Goal: Use online tool/utility: Utilize a website feature to perform a specific function

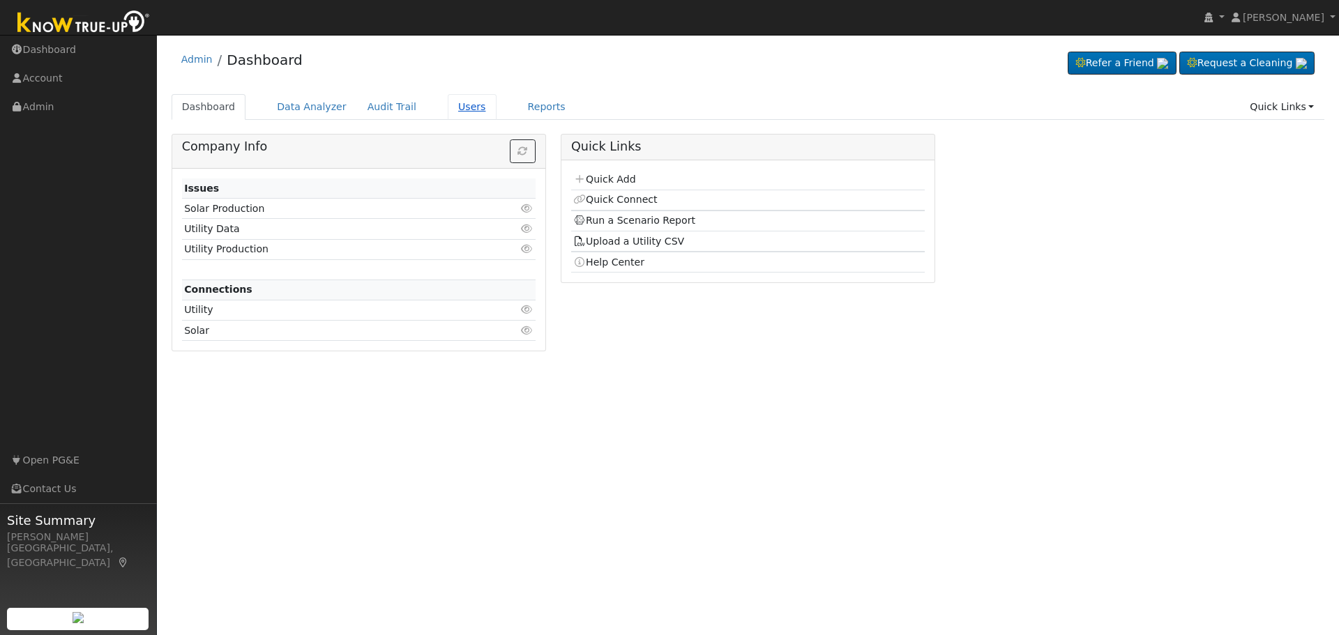
click at [448, 106] on link "Users" at bounding box center [472, 107] width 49 height 26
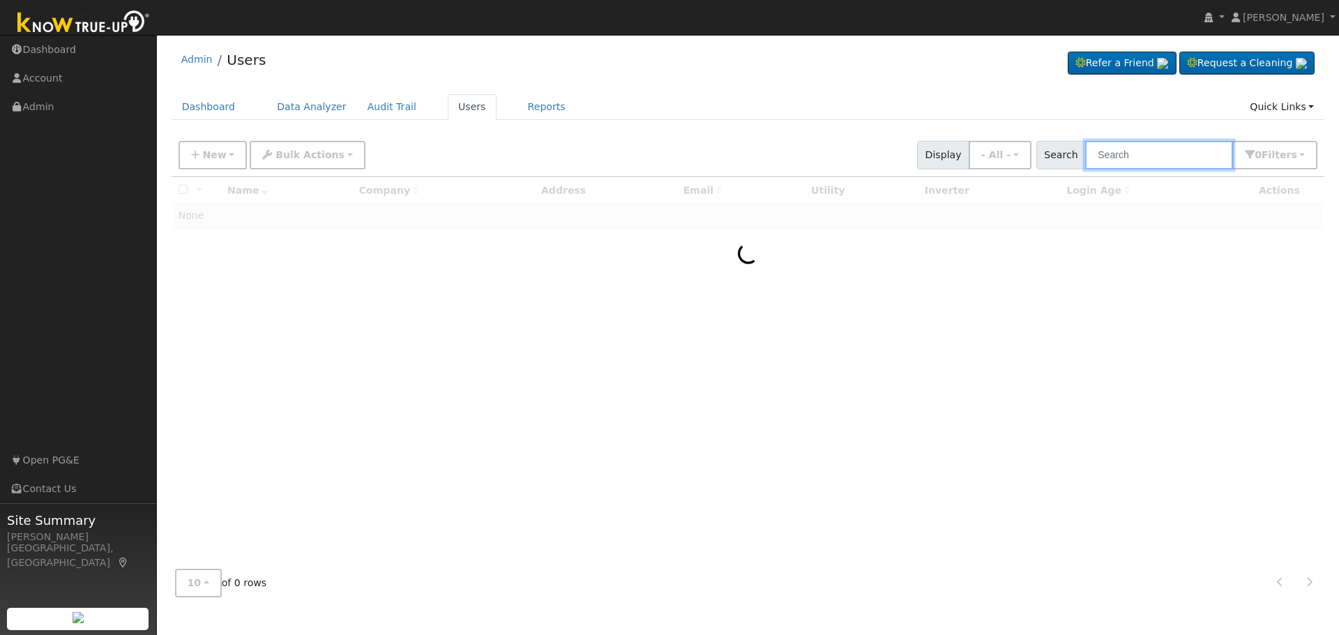
click at [1141, 158] on input "text" at bounding box center [1159, 155] width 148 height 29
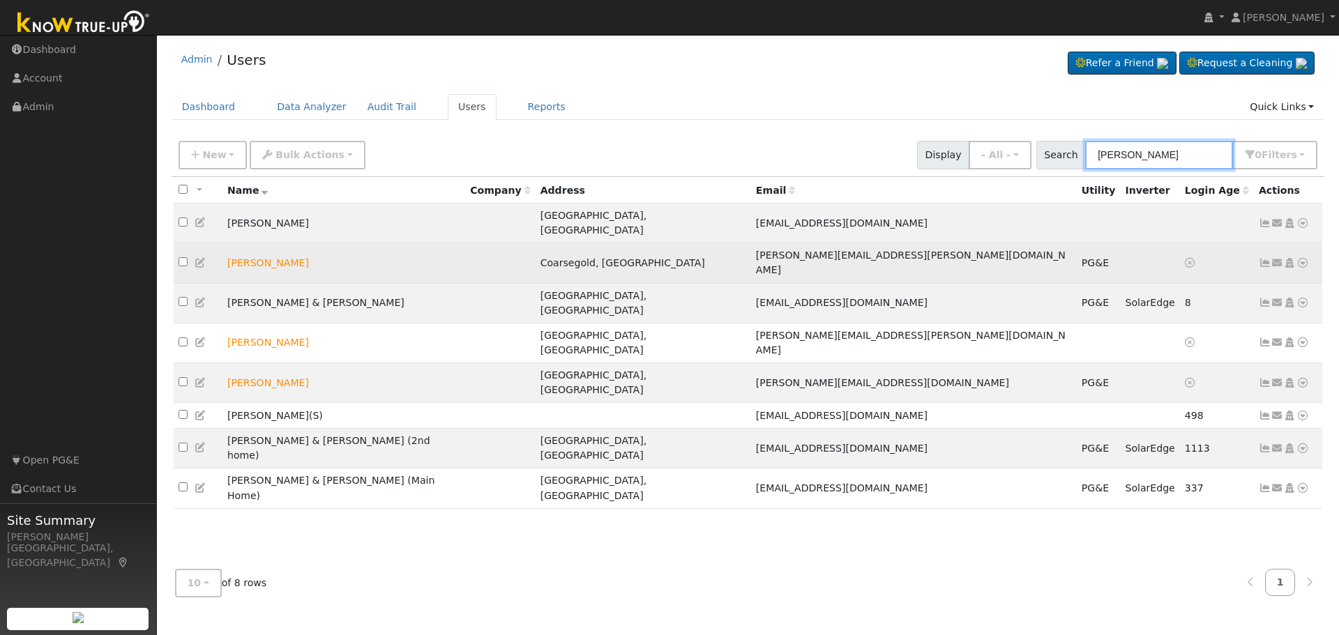
type input "[PERSON_NAME]"
click at [1275, 258] on icon at bounding box center [1277, 263] width 13 height 10
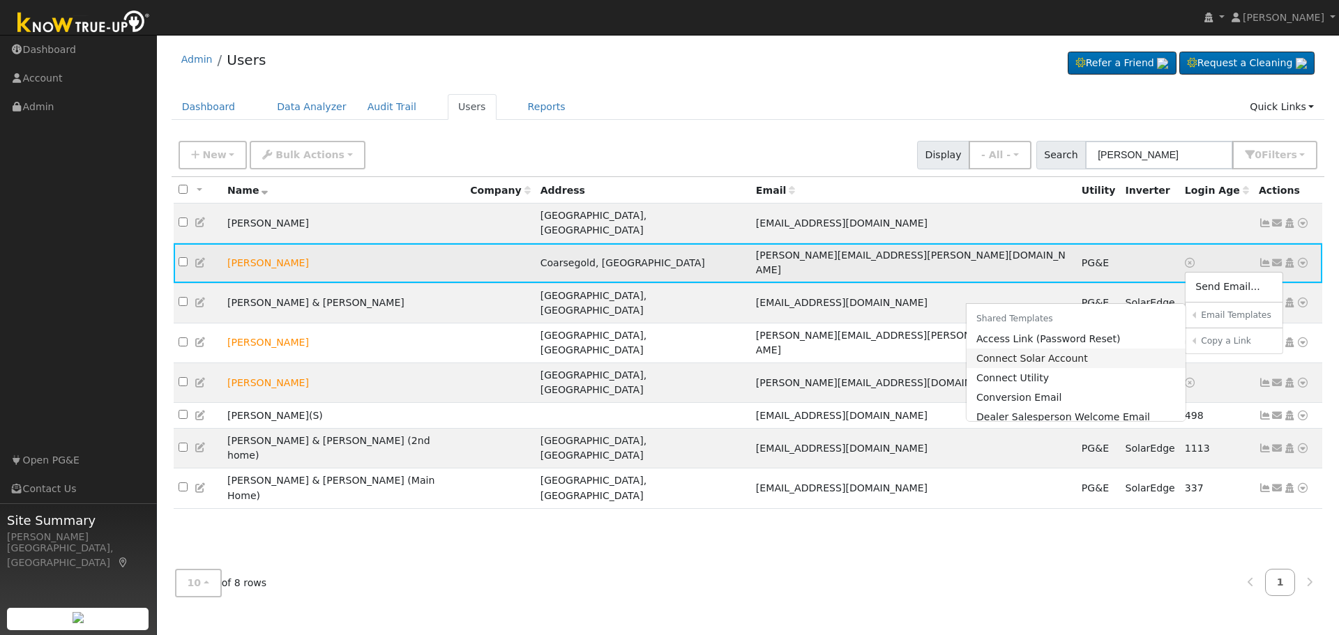
click at [1055, 349] on link "Connect Solar Account" at bounding box center [1077, 359] width 220 height 20
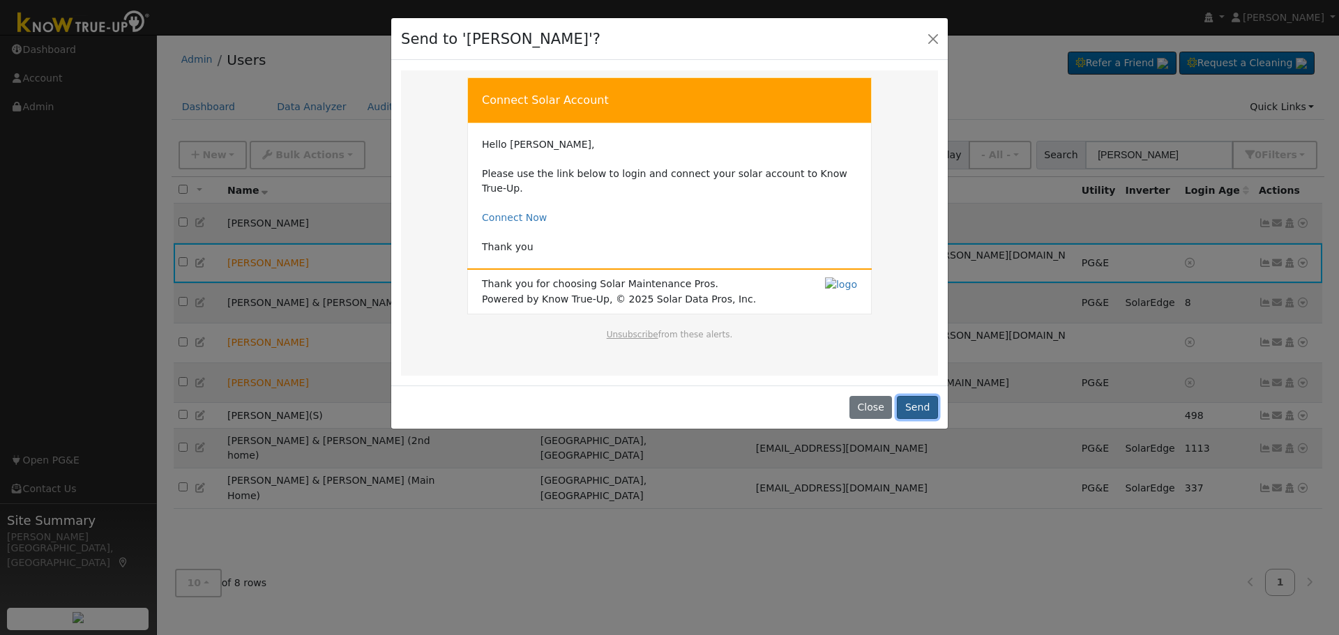
click at [916, 396] on button "Send" at bounding box center [917, 408] width 41 height 24
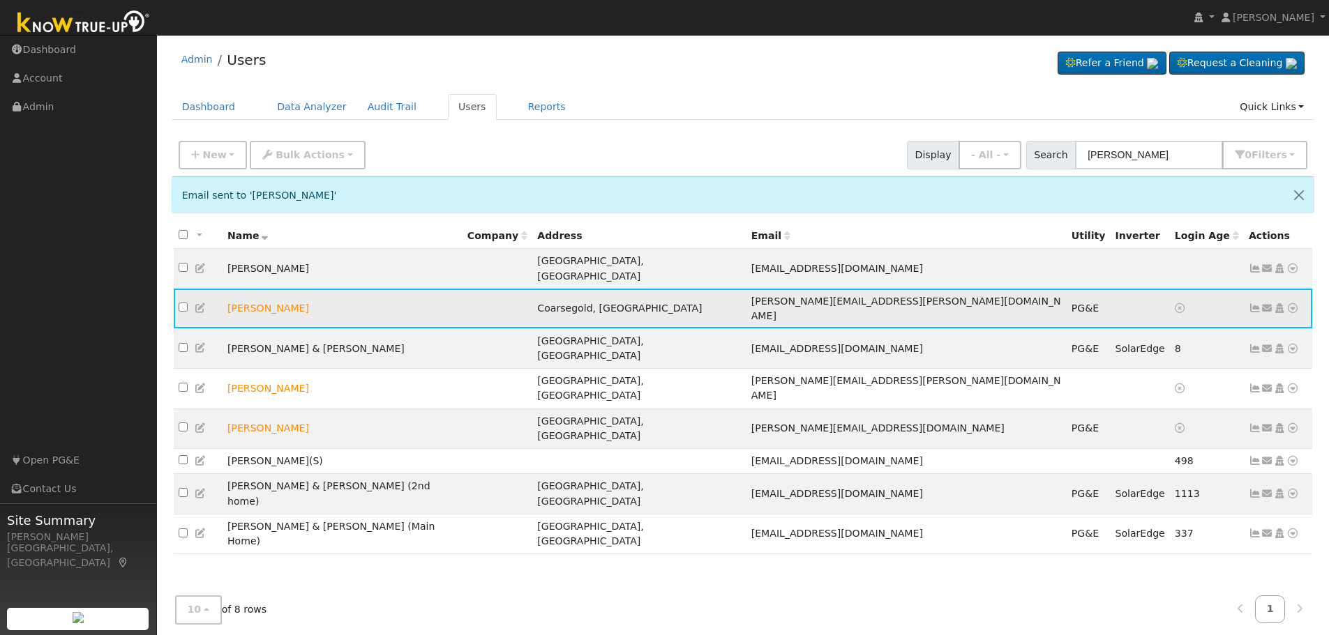
click at [1292, 303] on icon at bounding box center [1292, 308] width 13 height 10
click at [1253, 303] on icon at bounding box center [1254, 308] width 13 height 10
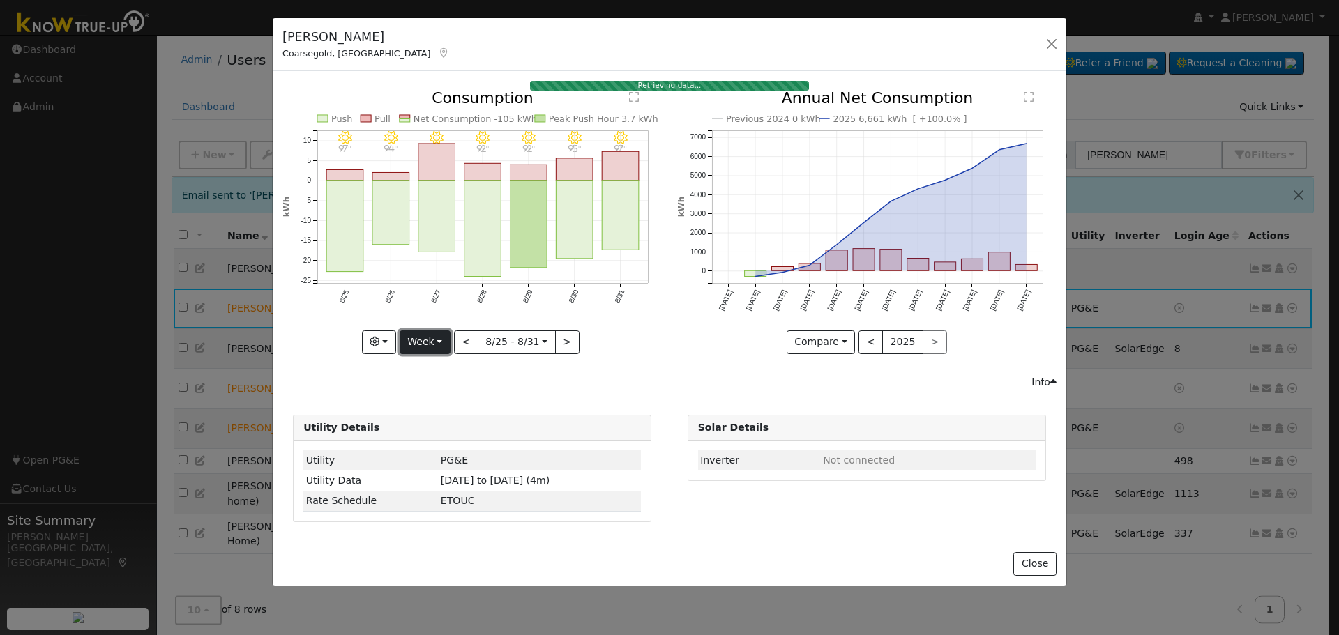
click at [439, 342] on button "Week" at bounding box center [425, 343] width 51 height 24
click at [446, 424] on link "Year" at bounding box center [448, 431] width 97 height 20
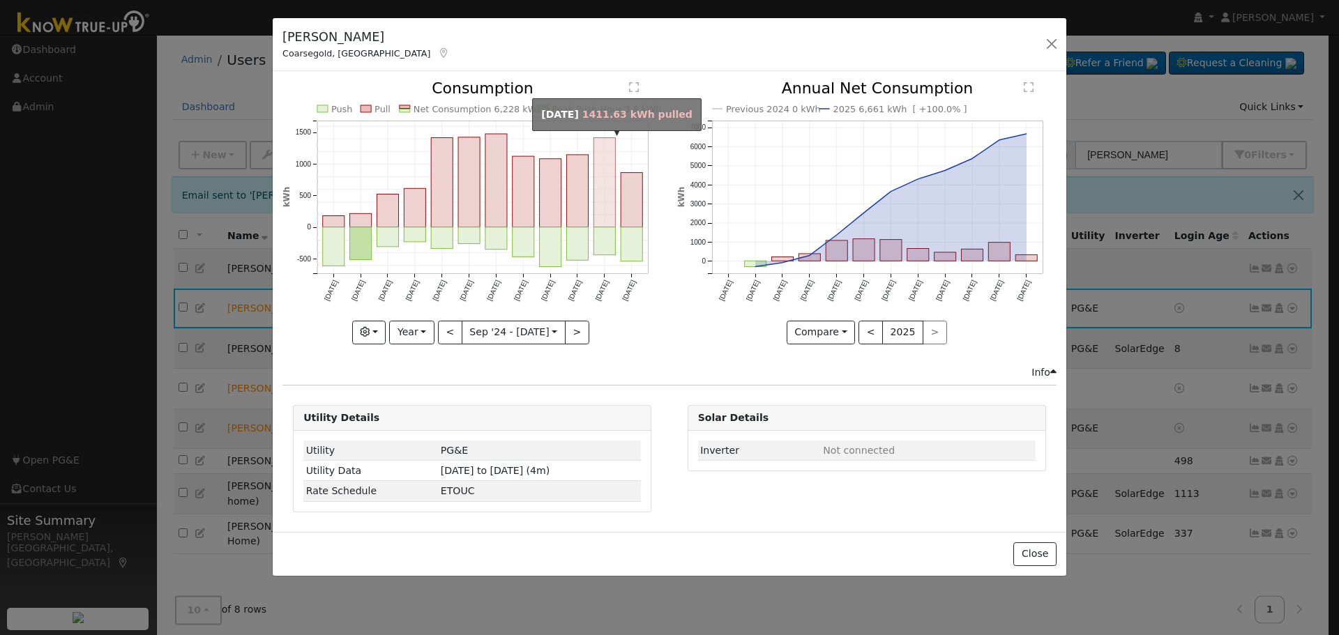
click at [607, 210] on rect "onclick=""" at bounding box center [605, 182] width 22 height 89
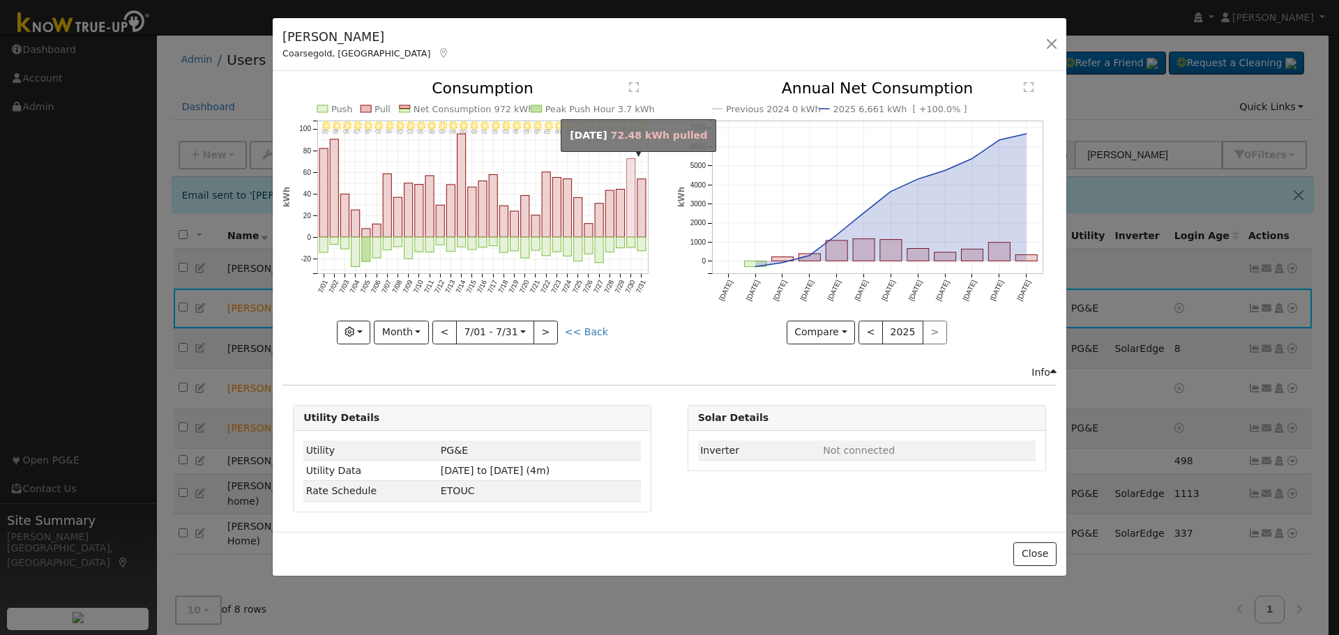
click at [633, 227] on rect "onclick=""" at bounding box center [631, 198] width 8 height 79
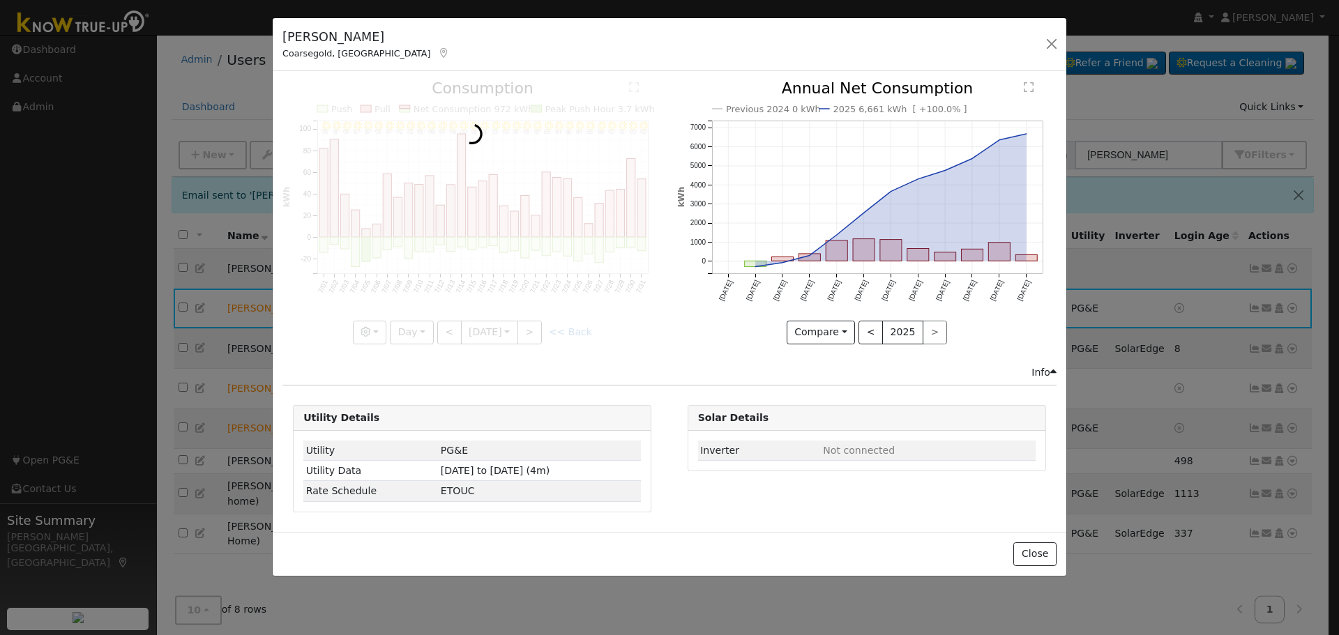
click at [631, 227] on div at bounding box center [471, 212] width 379 height 263
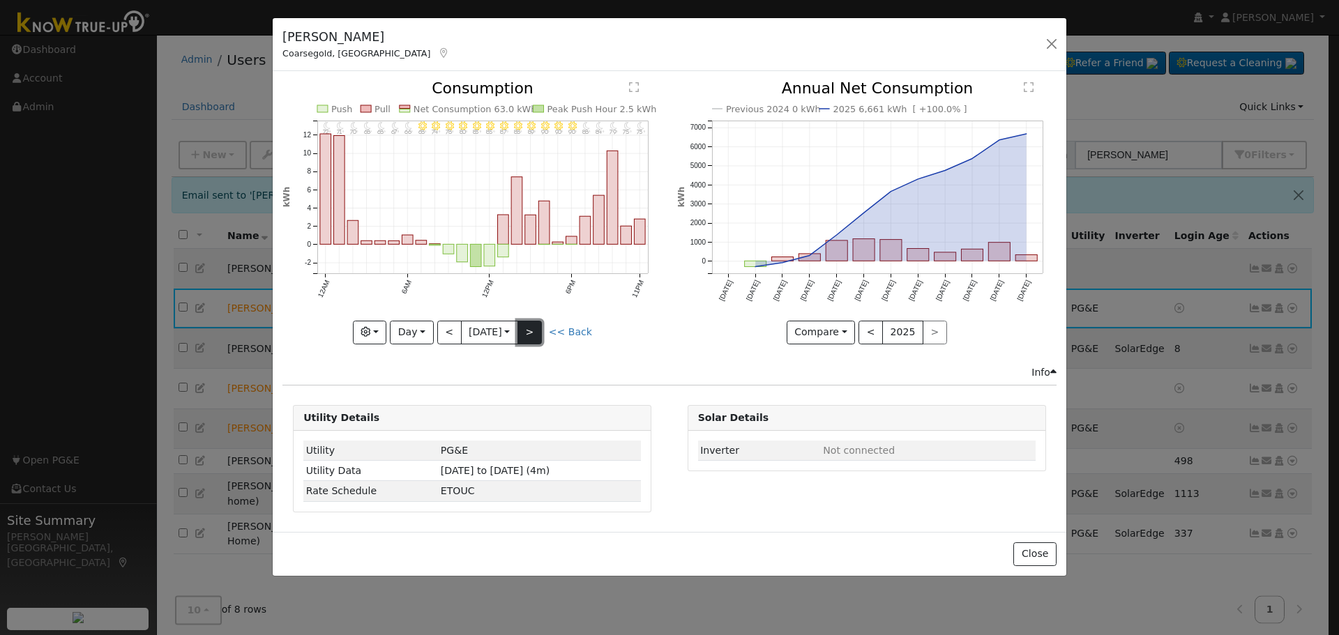
click at [538, 330] on button ">" at bounding box center [530, 333] width 24 height 24
type input "2025-07-31"
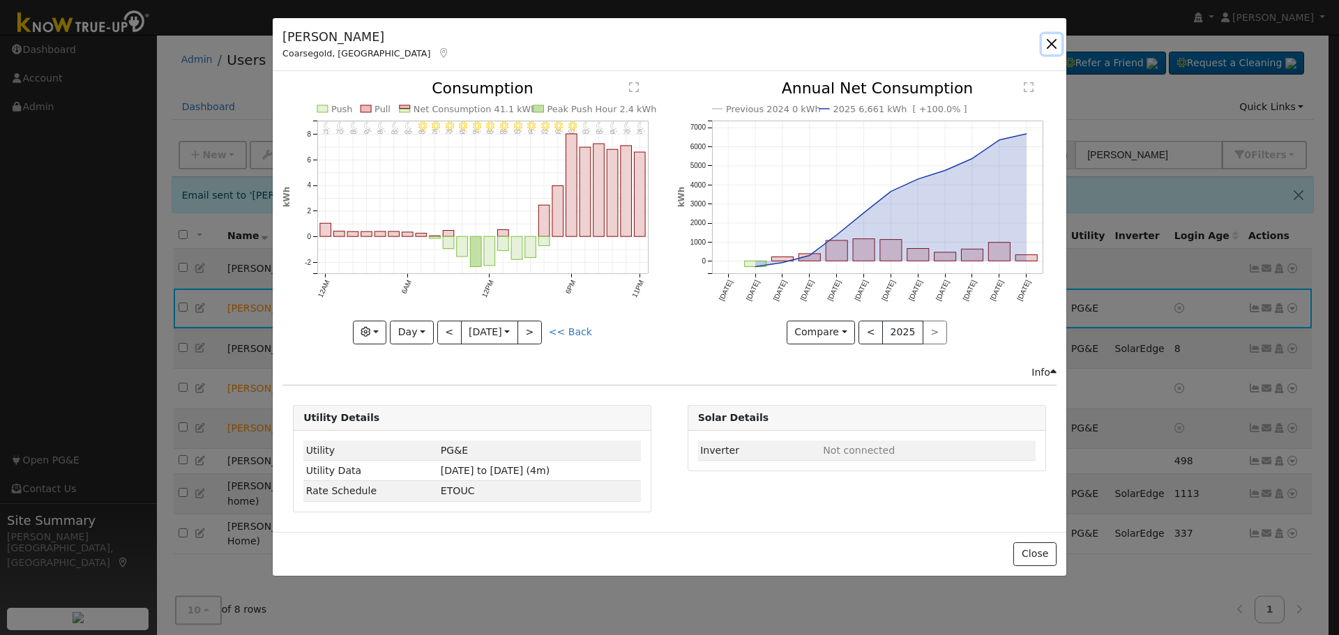
click at [1049, 50] on button "button" at bounding box center [1052, 44] width 20 height 20
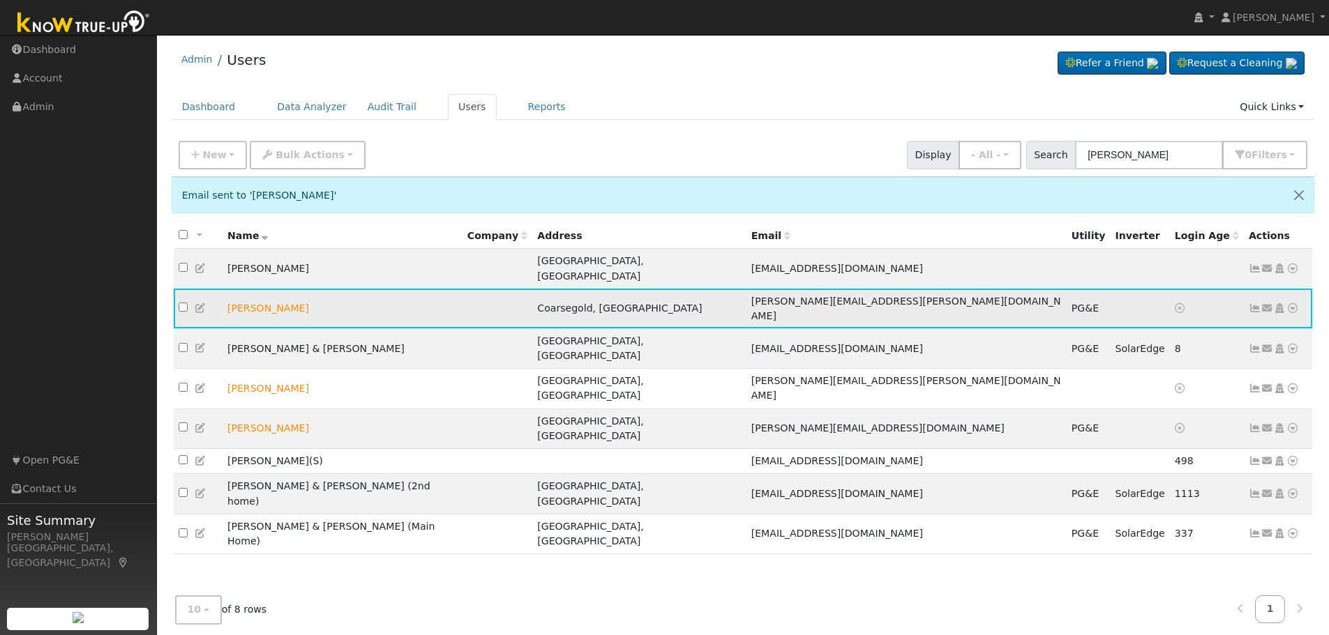
click at [1294, 303] on icon at bounding box center [1292, 308] width 13 height 10
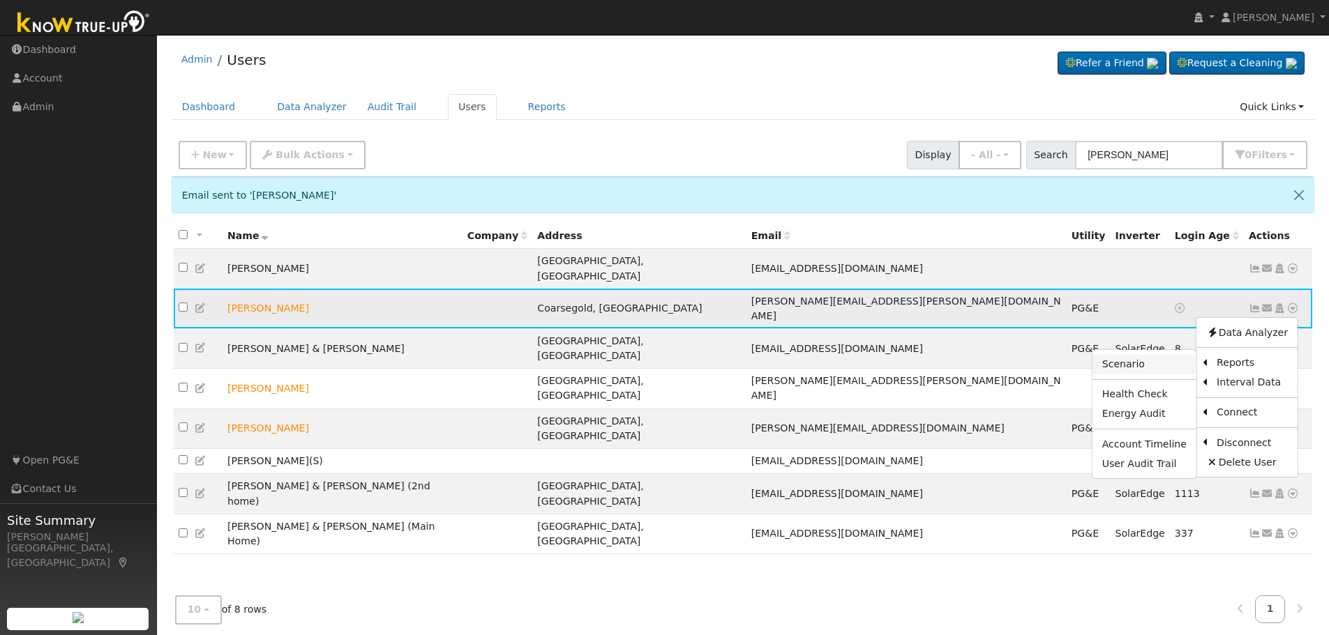
click at [1135, 355] on link "Scenario" at bounding box center [1144, 365] width 104 height 20
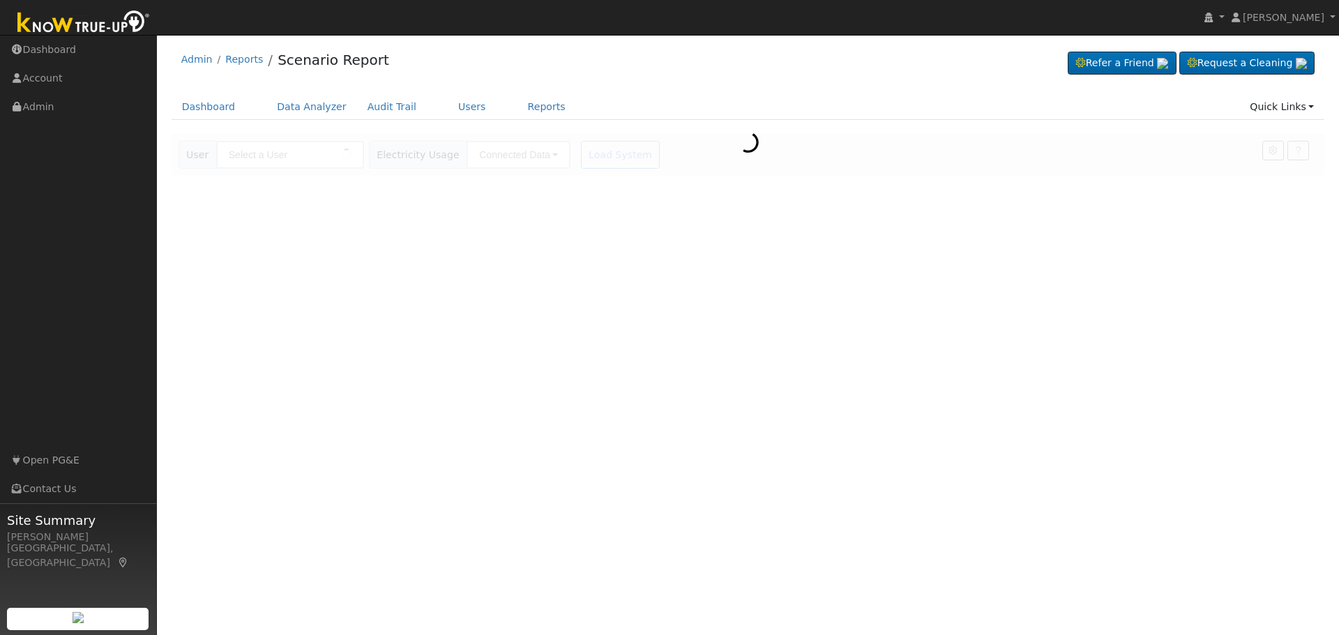
type input "[PERSON_NAME]"
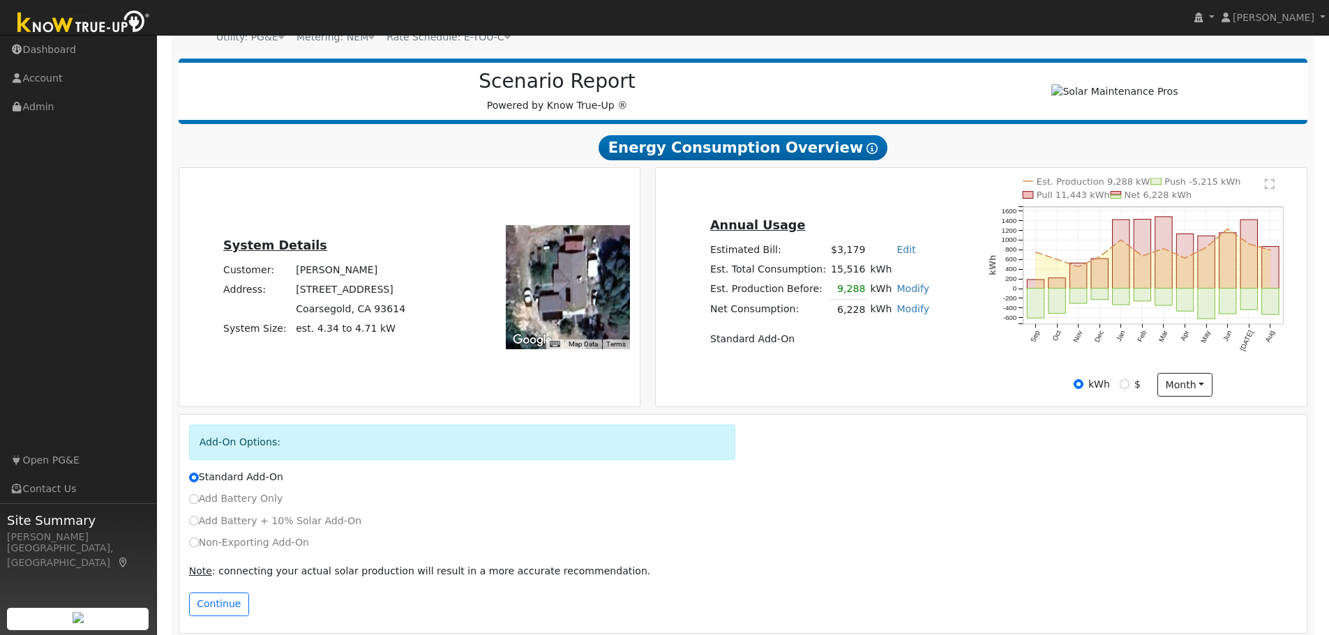
scroll to position [169, 0]
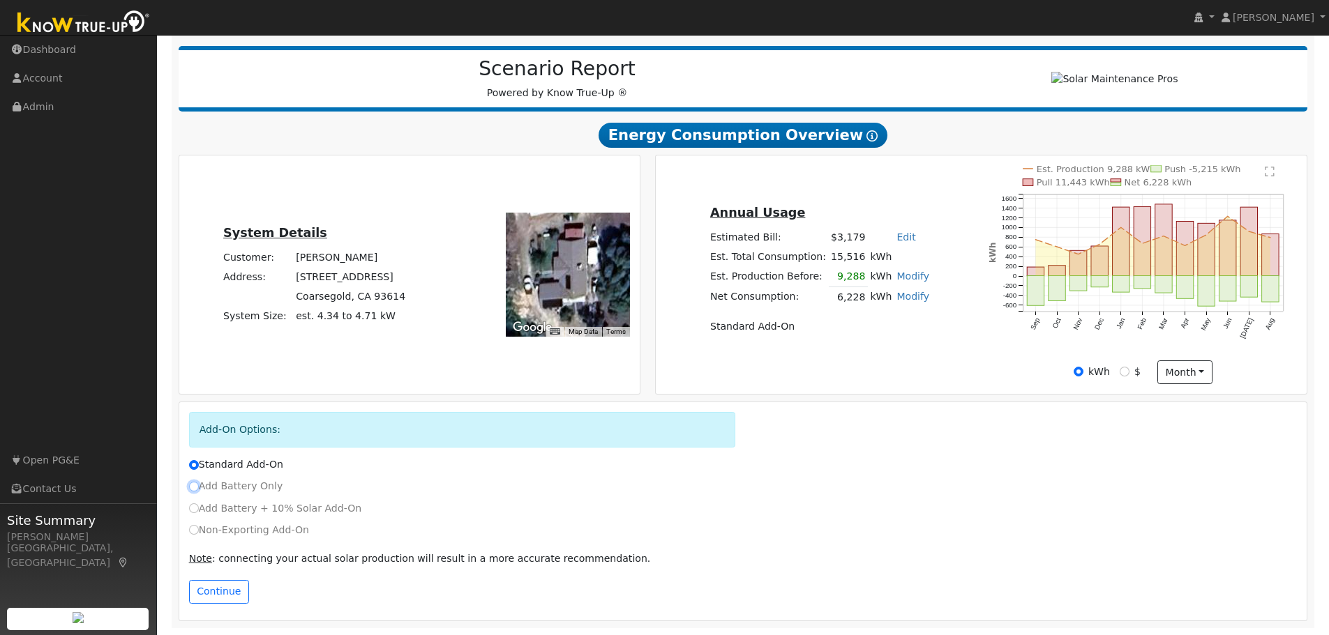
click at [192, 487] on input "Add Battery Only" at bounding box center [194, 487] width 10 height 10
radio input "true"
radio input "false"
click at [220, 598] on button "Continue" at bounding box center [219, 592] width 60 height 24
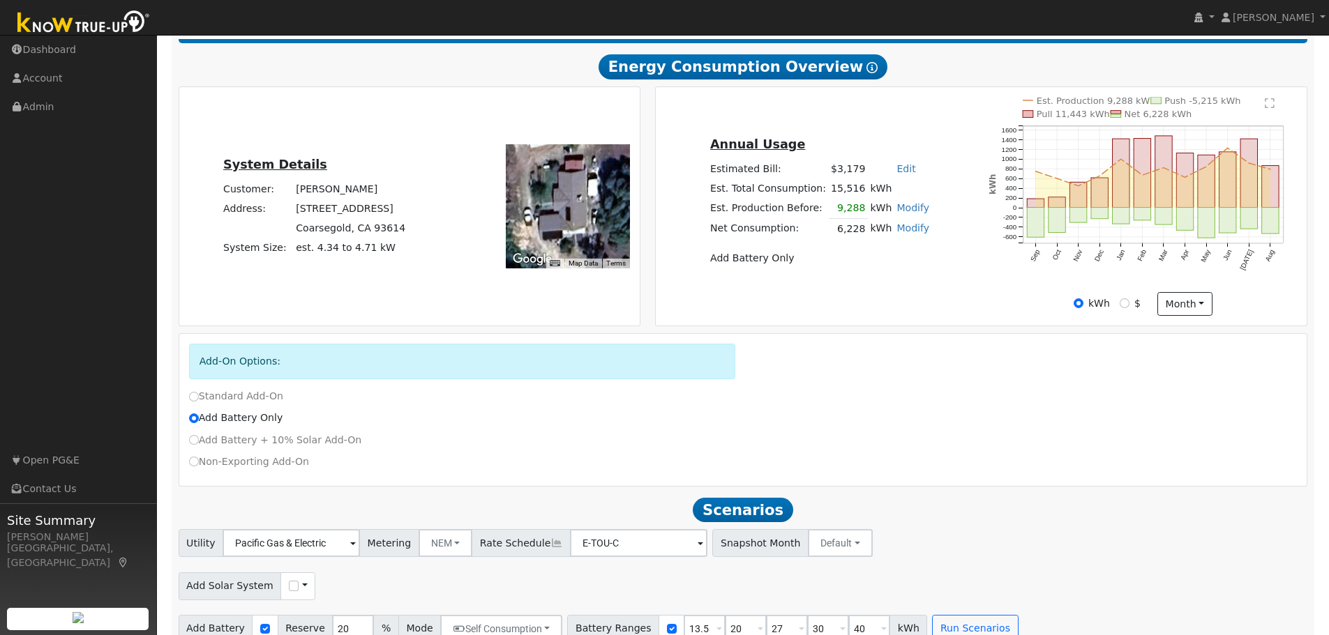
scroll to position [259, 0]
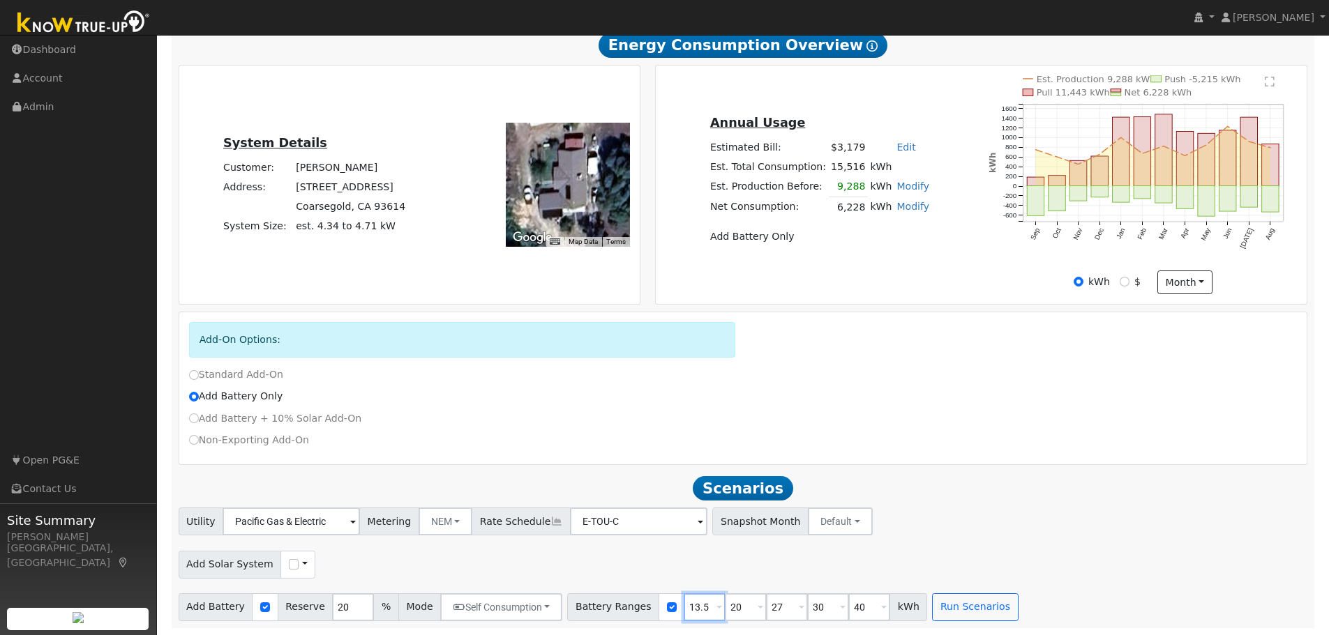
click at [684, 606] on input "13.5" at bounding box center [705, 608] width 42 height 28
type input "10"
click at [951, 598] on button "Run Scenarios" at bounding box center [975, 608] width 86 height 28
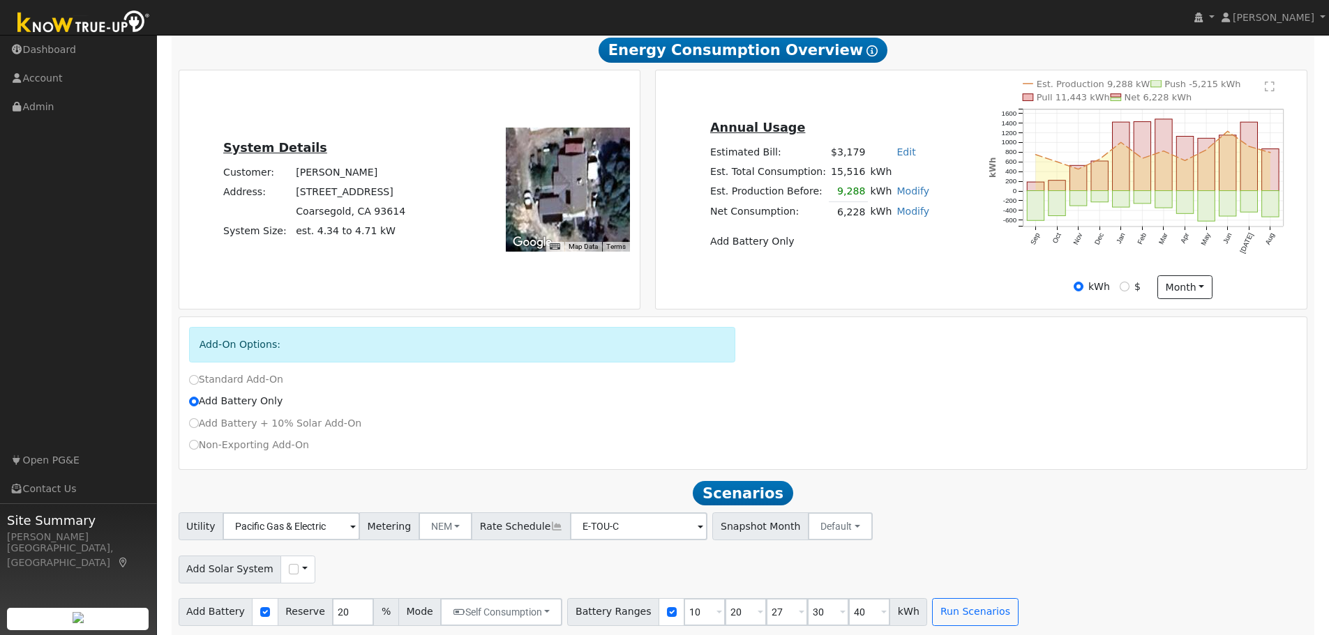
scroll to position [279, 0]
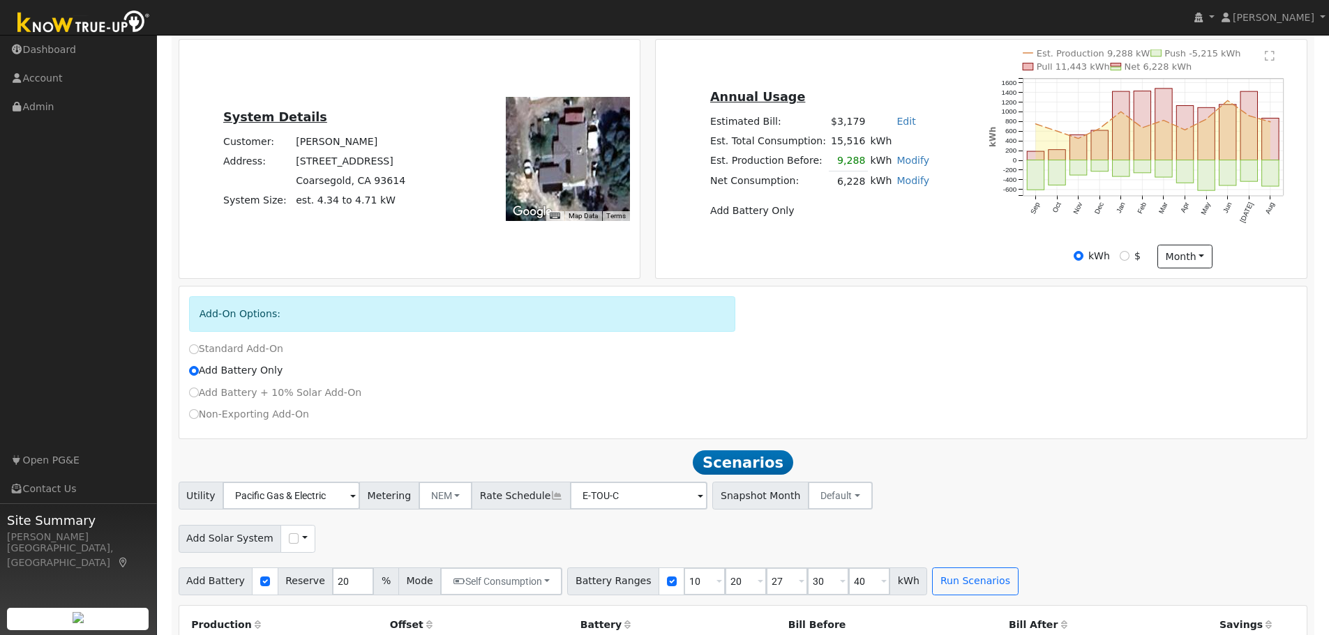
click at [952, 356] on div "Standard Add-On" at bounding box center [742, 349] width 1123 height 15
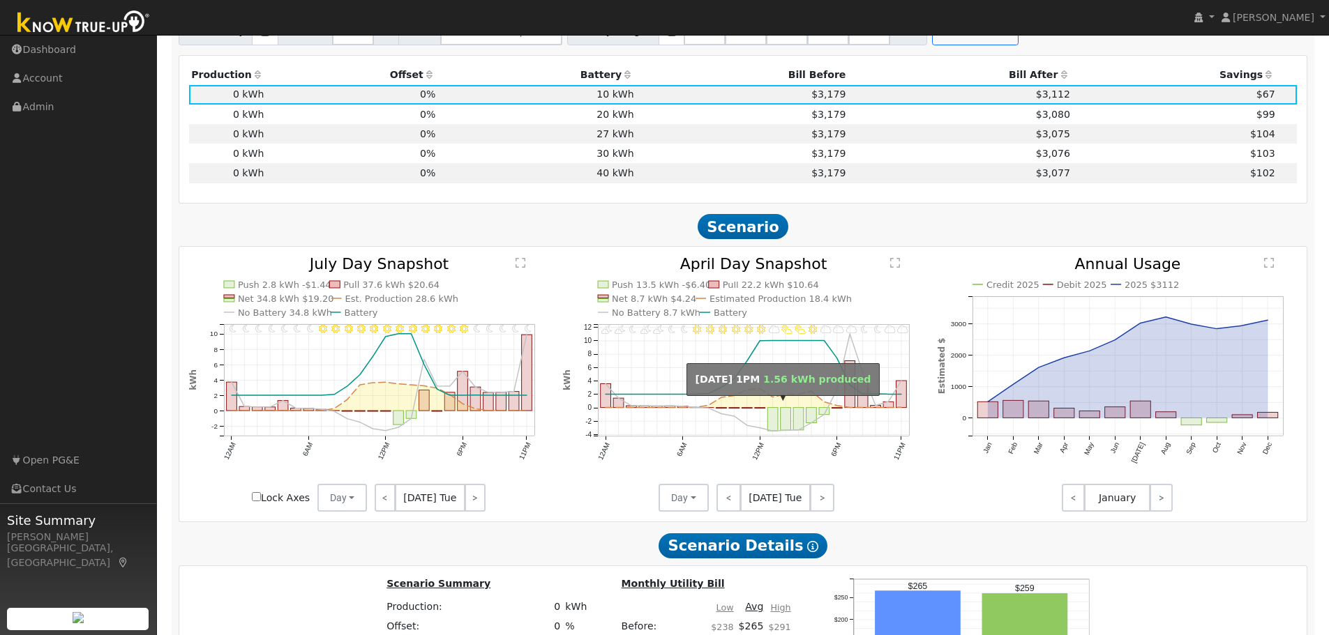
scroll to position [837, 0]
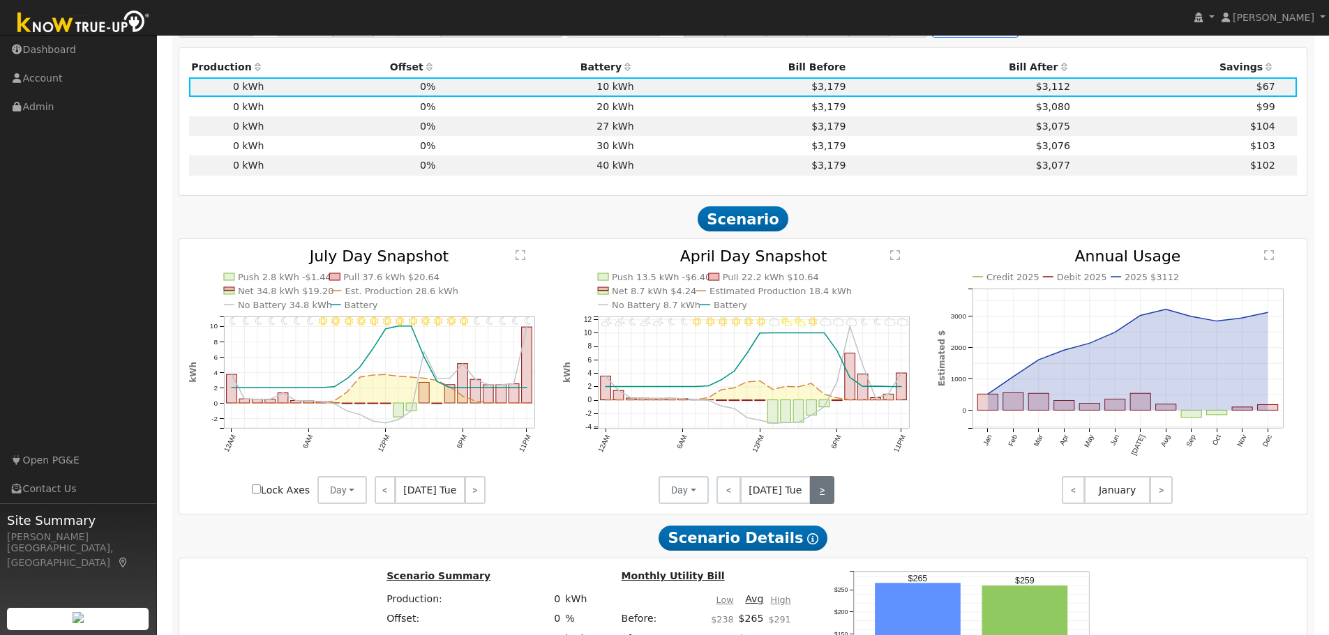
click at [826, 499] on link ">" at bounding box center [822, 490] width 24 height 28
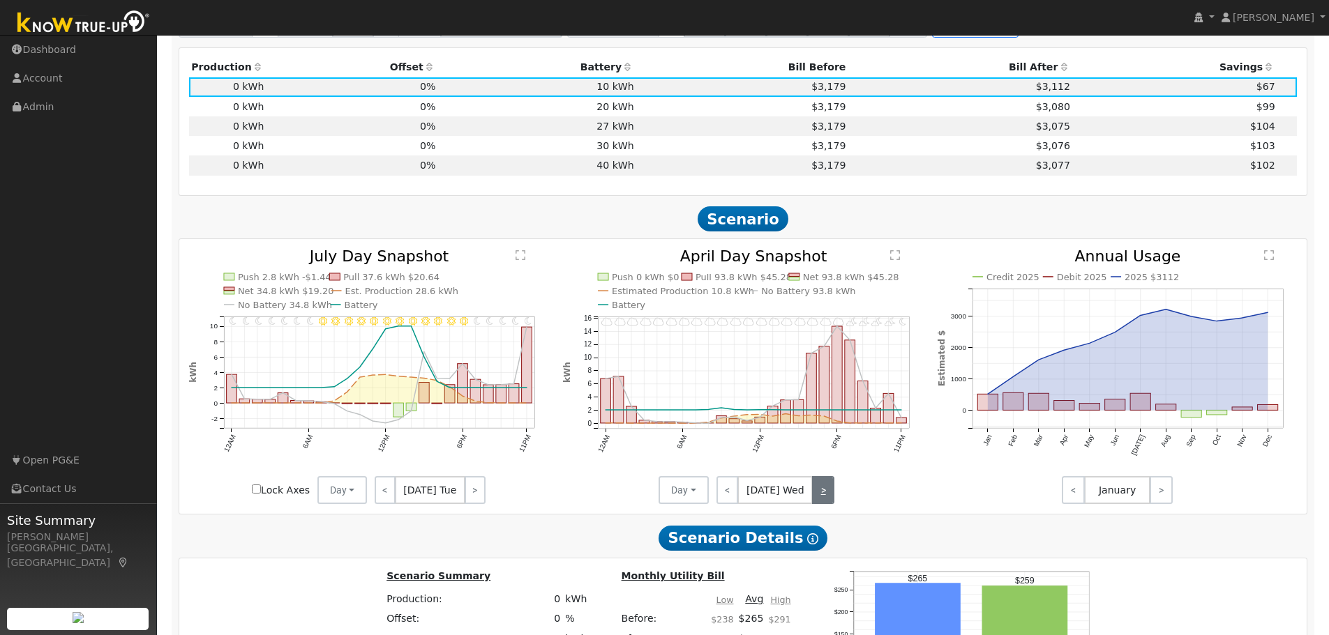
click at [826, 497] on link ">" at bounding box center [823, 490] width 22 height 28
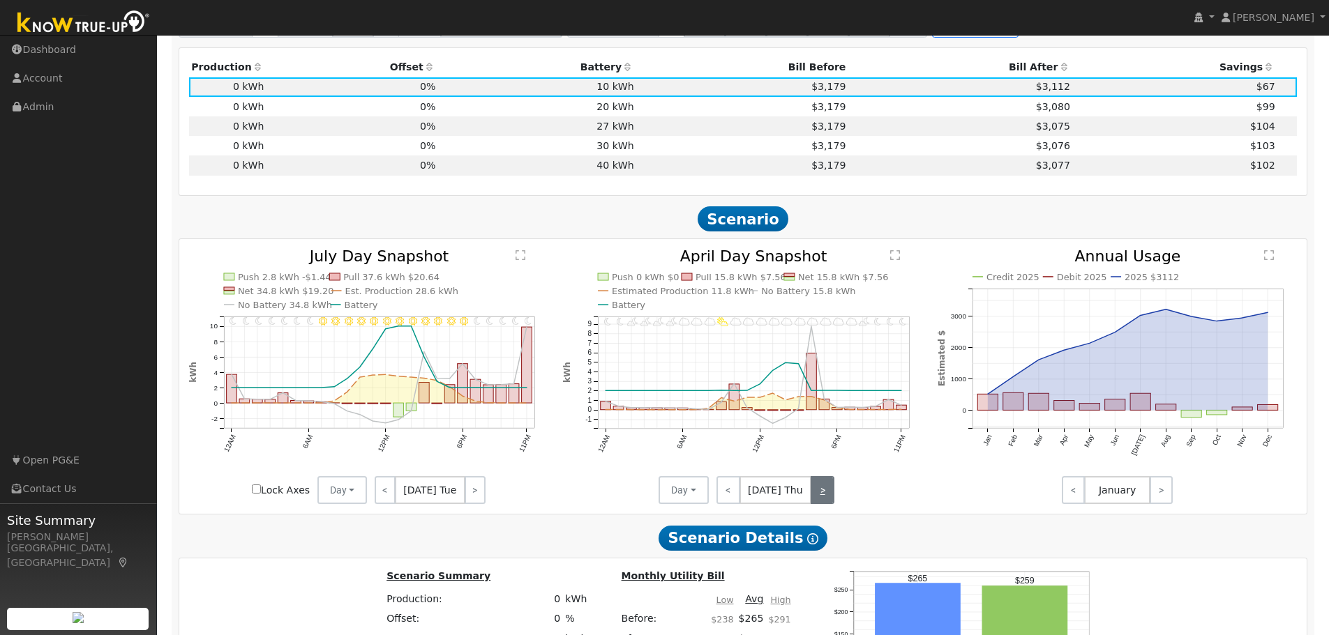
click at [826, 497] on link ">" at bounding box center [822, 490] width 24 height 28
click at [826, 497] on link ">" at bounding box center [820, 490] width 27 height 28
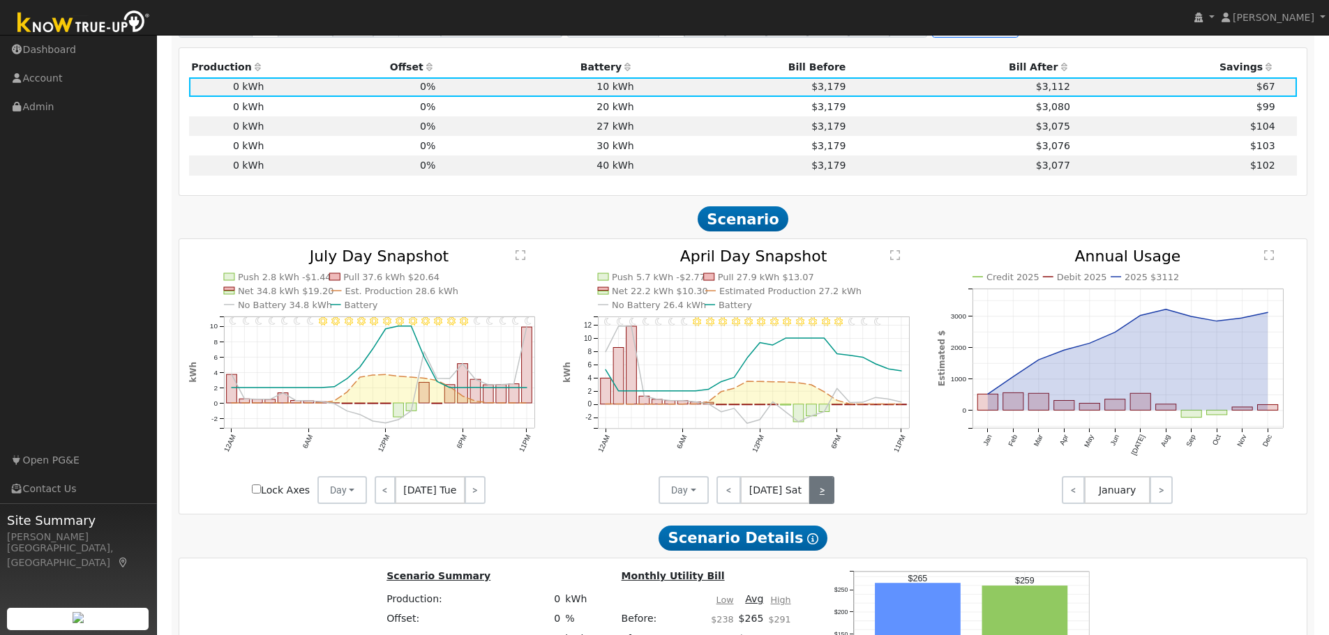
click at [826, 497] on link ">" at bounding box center [821, 490] width 25 height 28
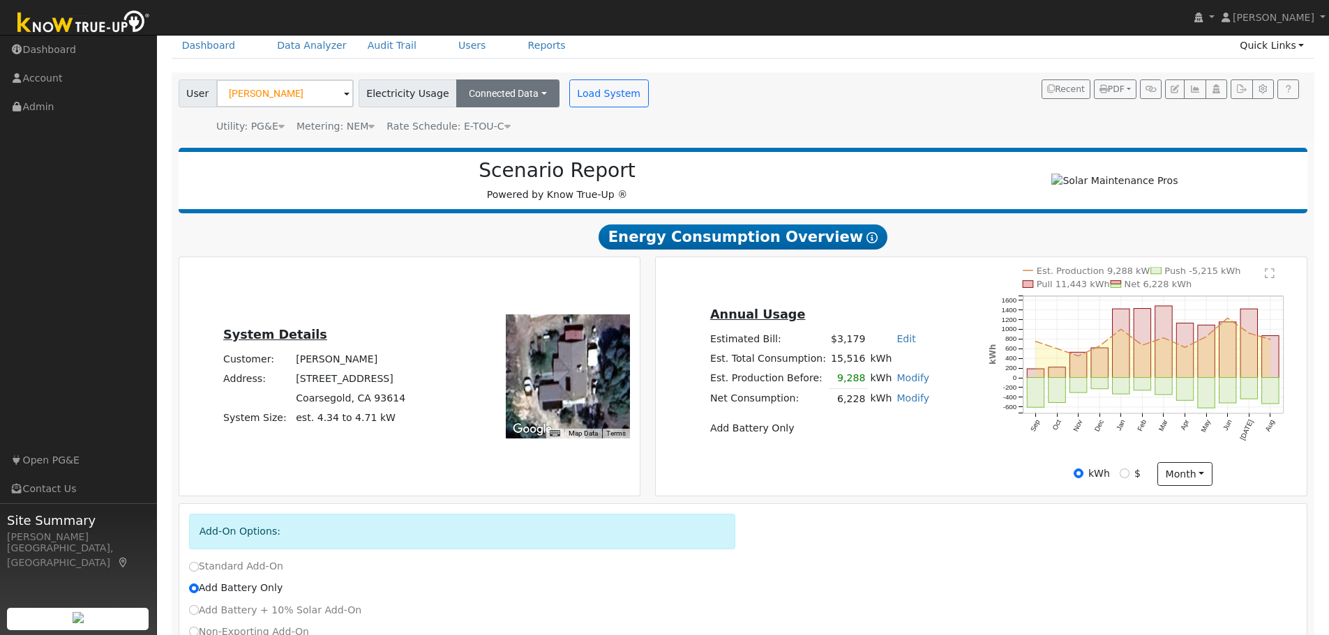
scroll to position [0, 0]
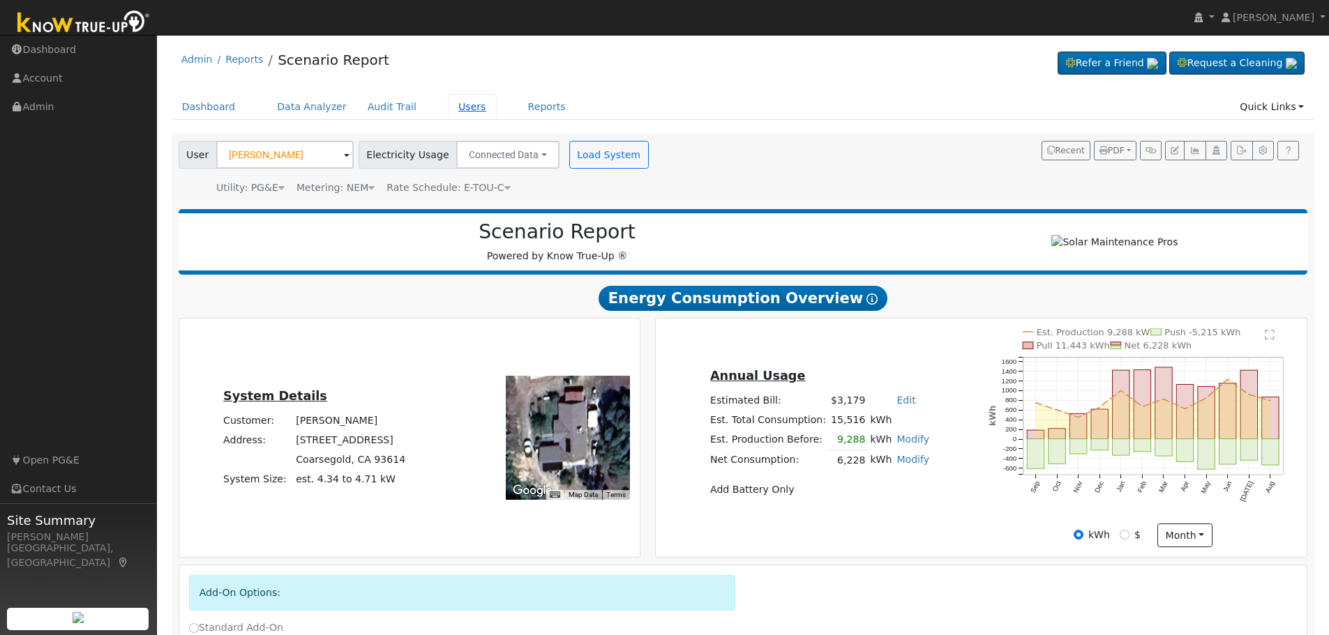
click at [448, 108] on link "Users" at bounding box center [472, 107] width 49 height 26
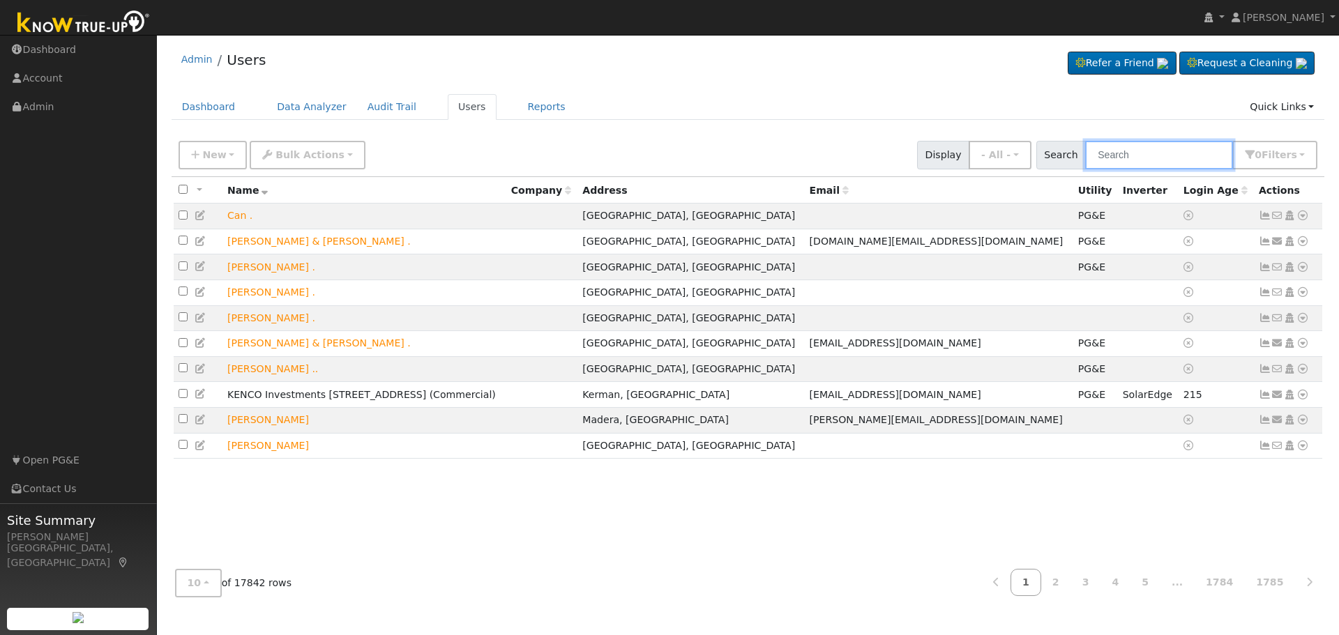
click at [1177, 159] on input "text" at bounding box center [1159, 155] width 148 height 29
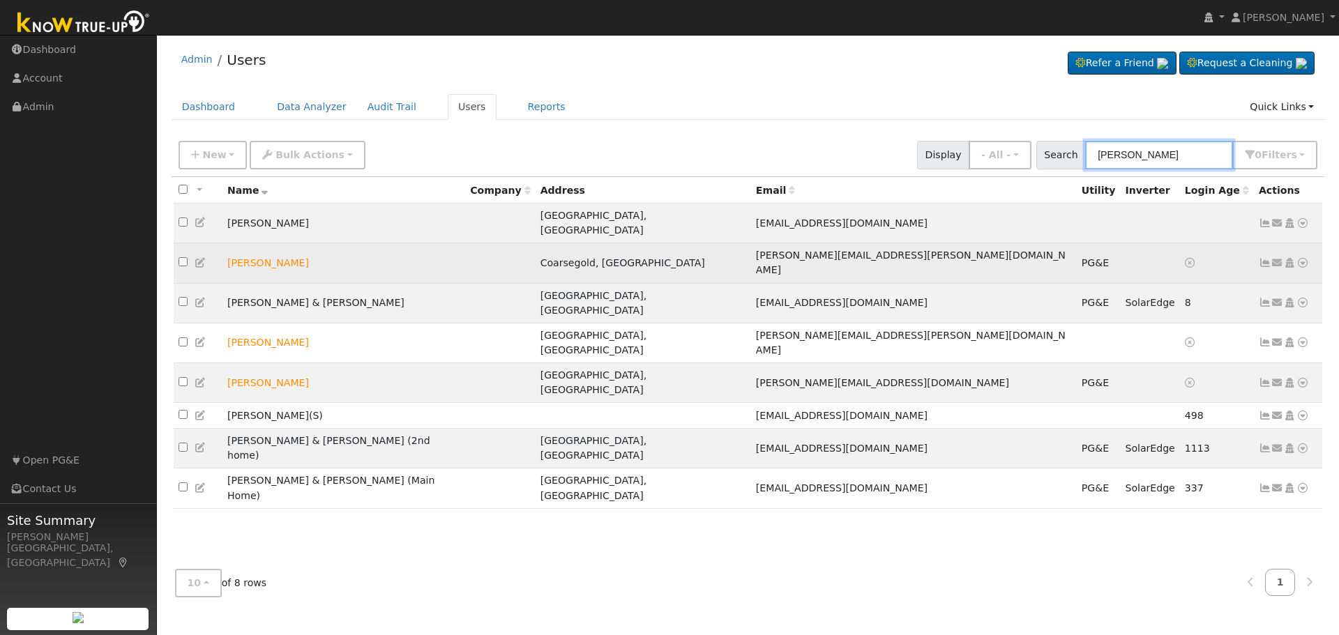
type input "[PERSON_NAME]"
click at [1301, 258] on icon at bounding box center [1303, 263] width 13 height 10
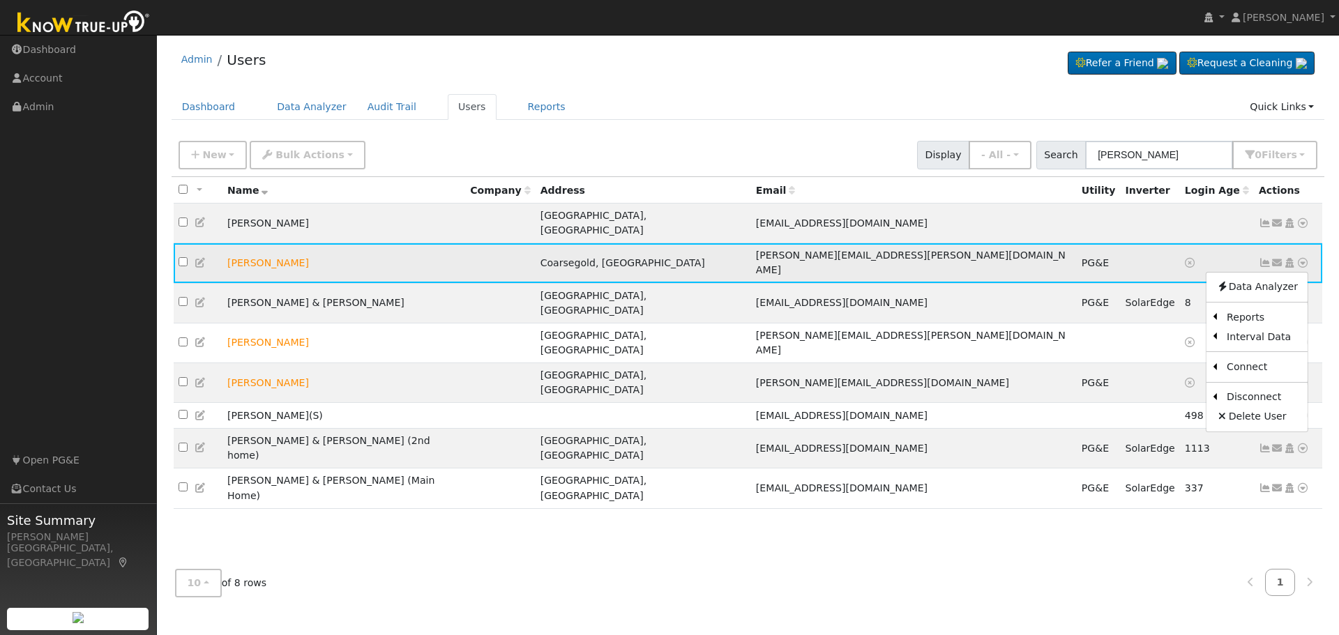
click at [199, 258] on icon at bounding box center [201, 263] width 13 height 10
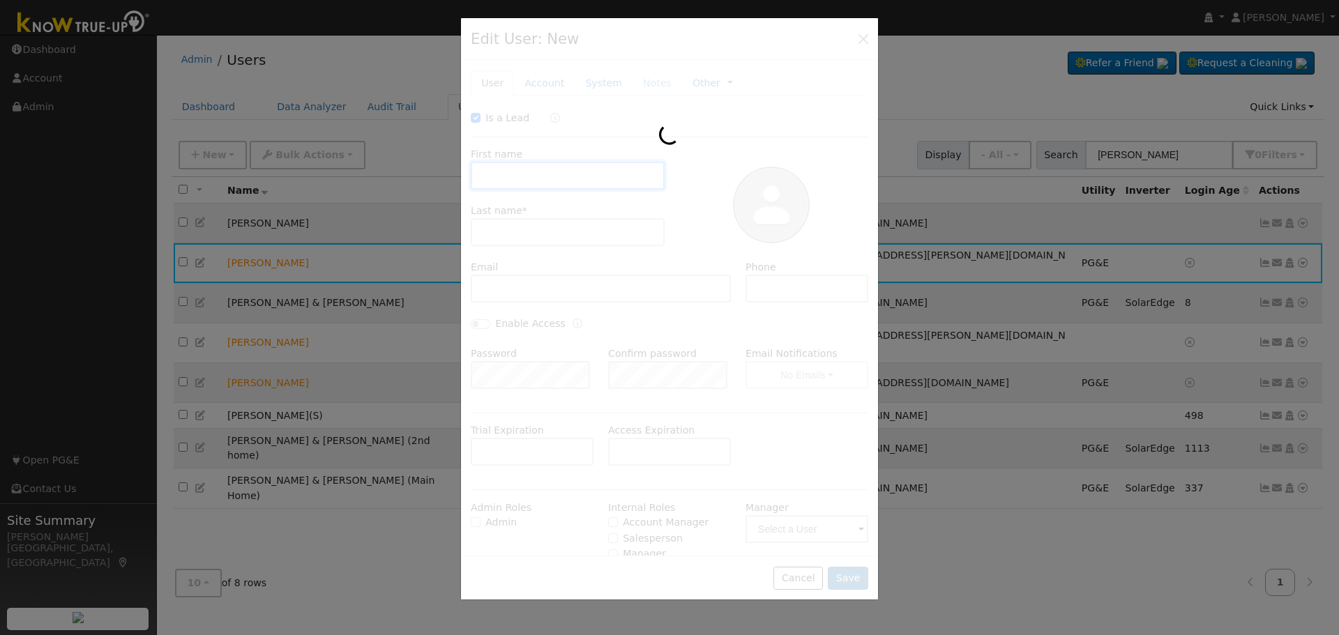
checkbox input "true"
type input "Jesse"
type input "Leyva"
type input "jessie.leyva@sysco.com"
type input "5592879669"
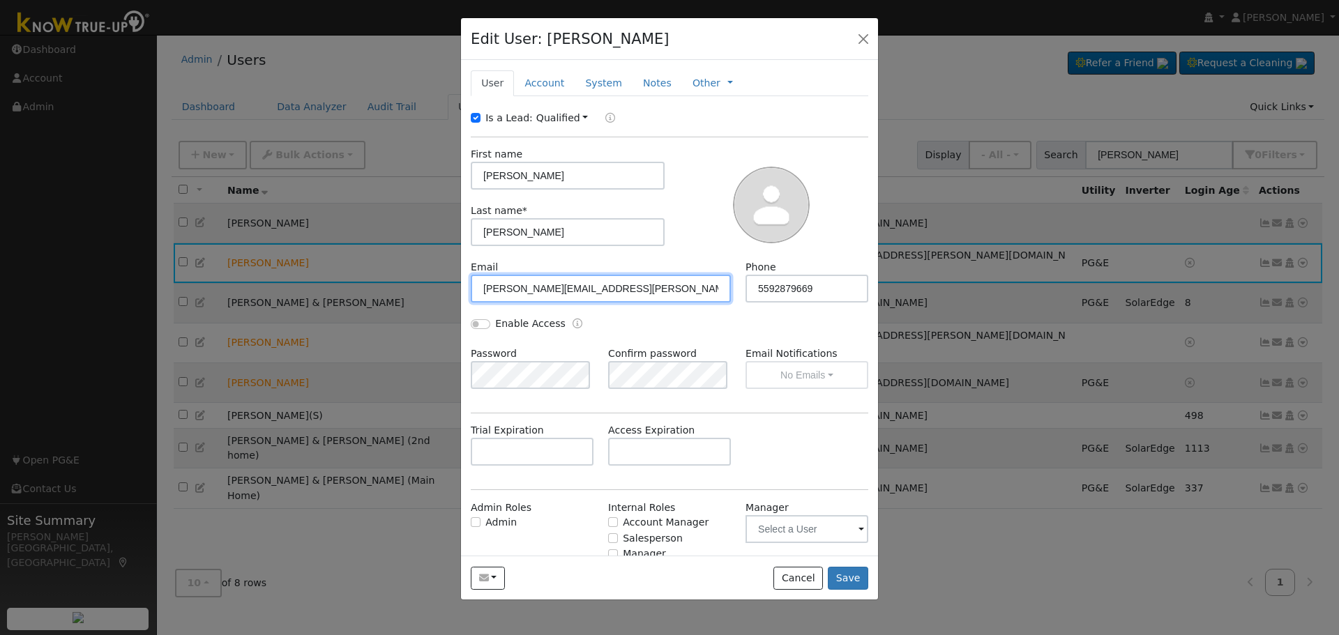
click at [556, 290] on input "jessie.leyva@sysco.com" at bounding box center [601, 289] width 260 height 28
type input "mariabonita7587@icloud.com"
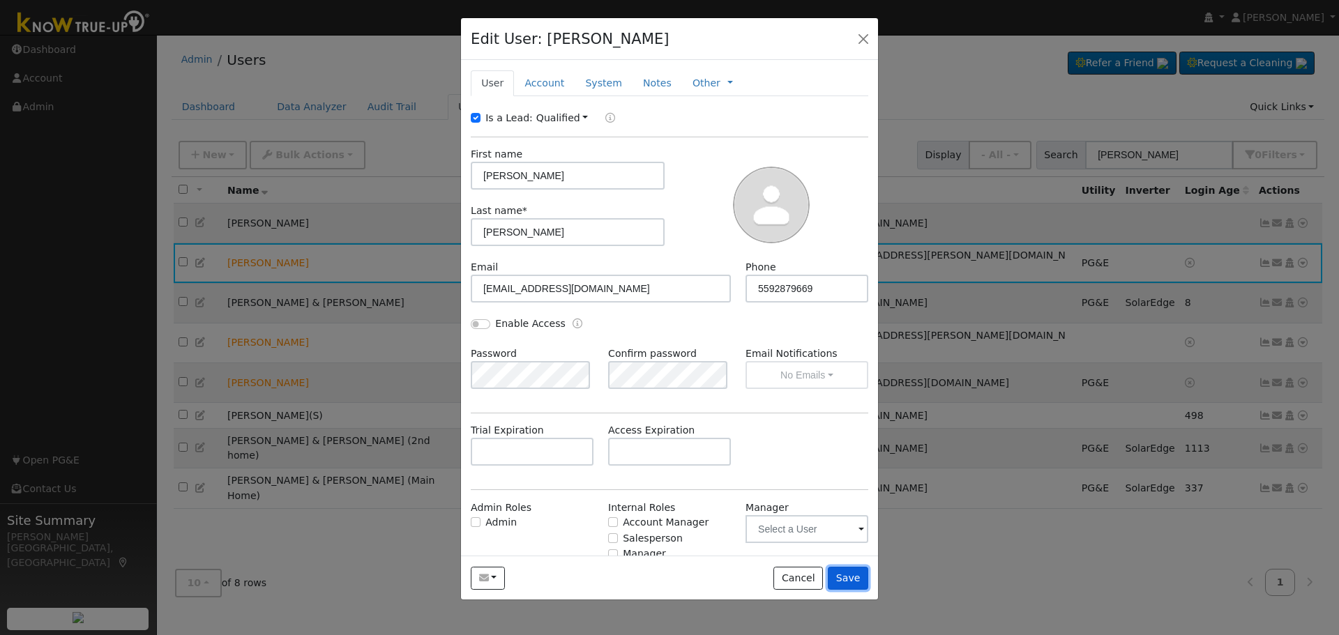
click at [861, 588] on button "Save" at bounding box center [848, 579] width 40 height 24
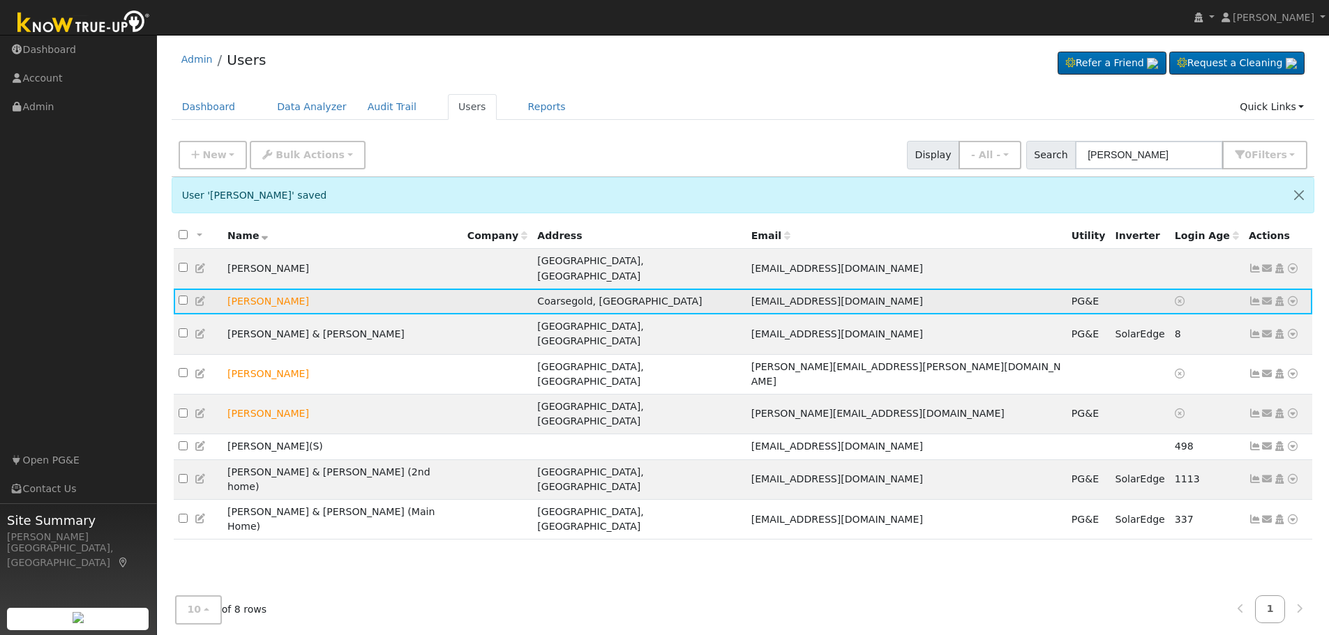
click at [1266, 296] on icon at bounding box center [1267, 301] width 13 height 10
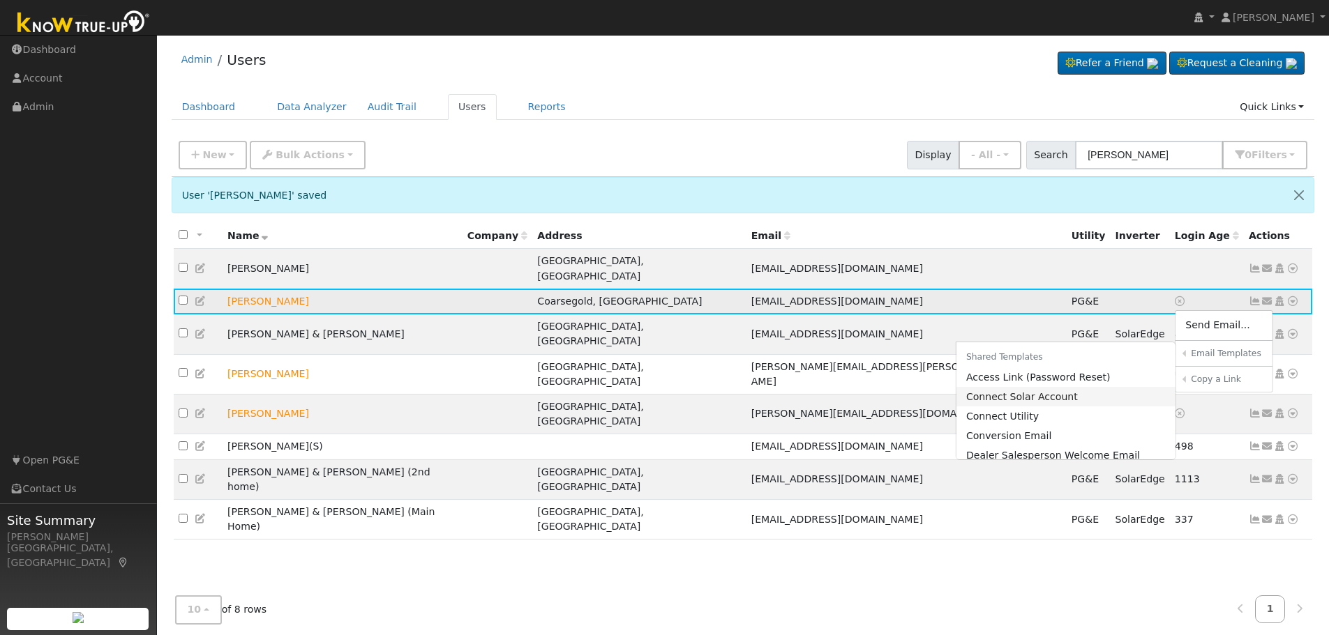
click at [1056, 387] on link "Connect Solar Account" at bounding box center [1066, 397] width 220 height 20
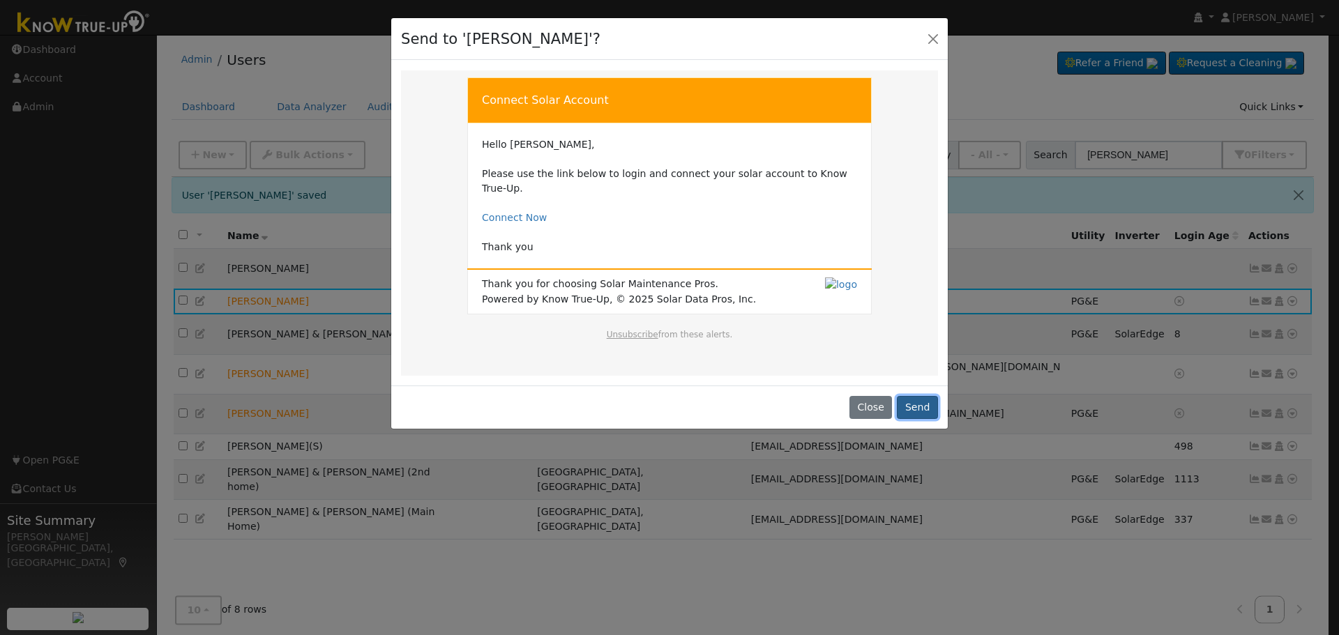
click at [923, 396] on button "Send" at bounding box center [917, 408] width 41 height 24
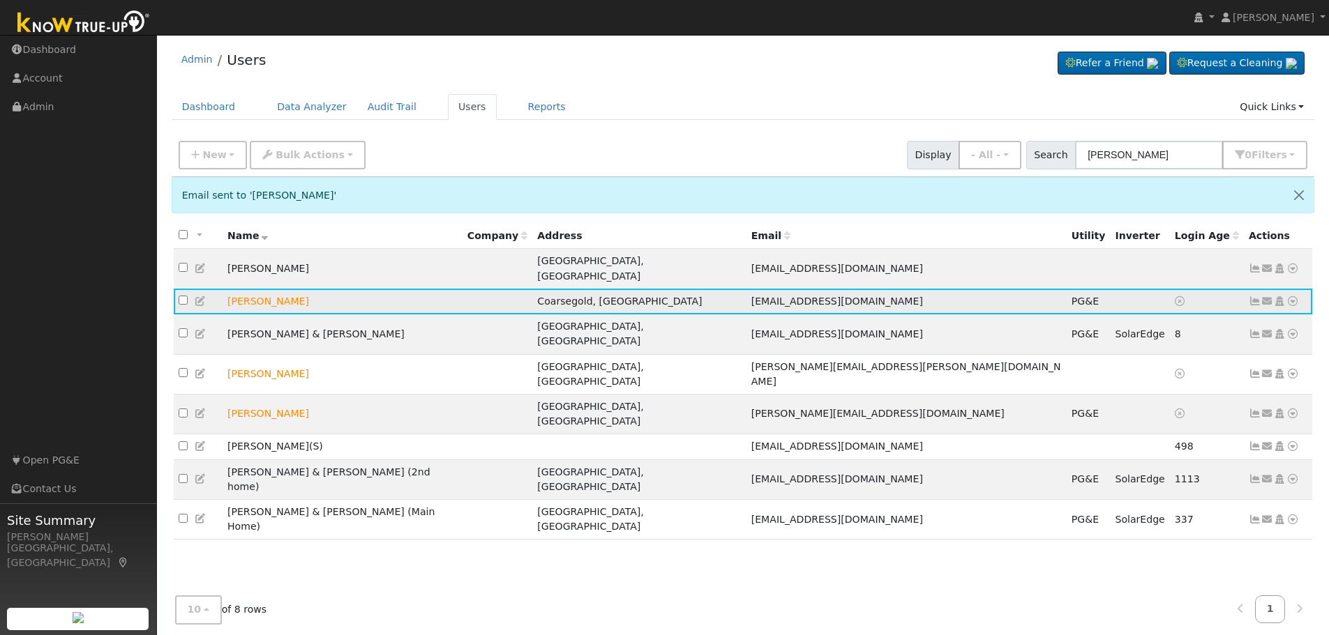
click at [1292, 296] on icon at bounding box center [1292, 301] width 13 height 10
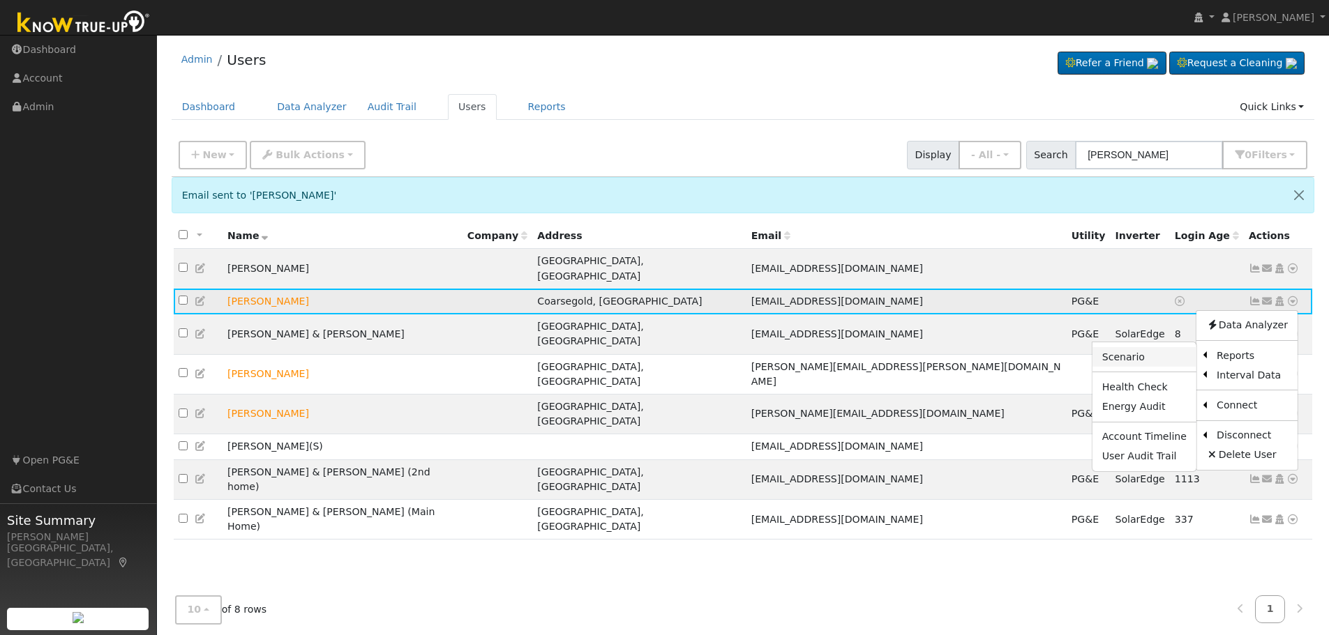
click at [1149, 349] on link "Scenario" at bounding box center [1144, 357] width 104 height 20
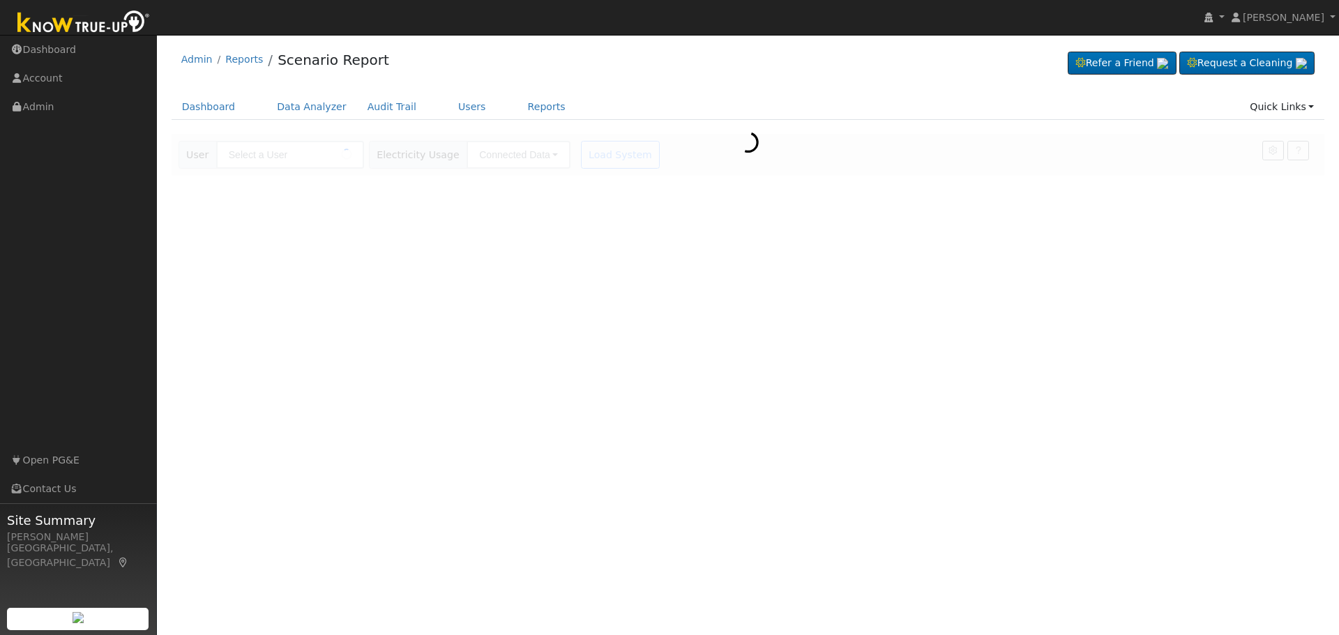
type input "[PERSON_NAME]"
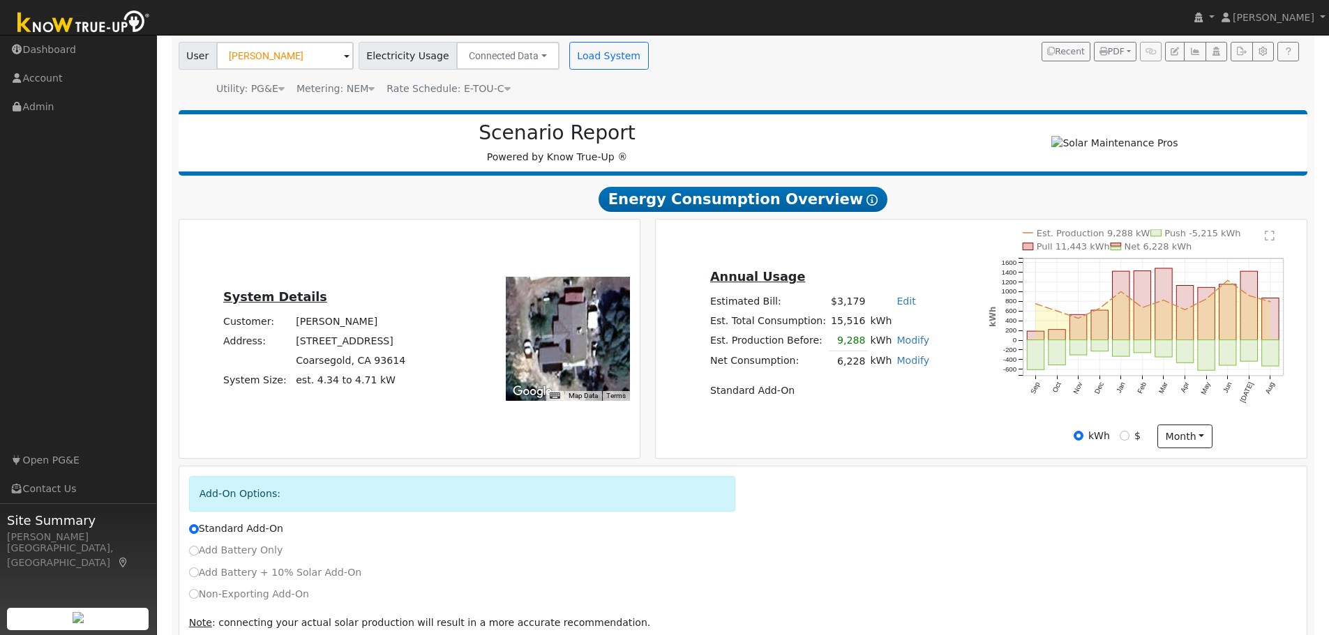
scroll to position [169, 0]
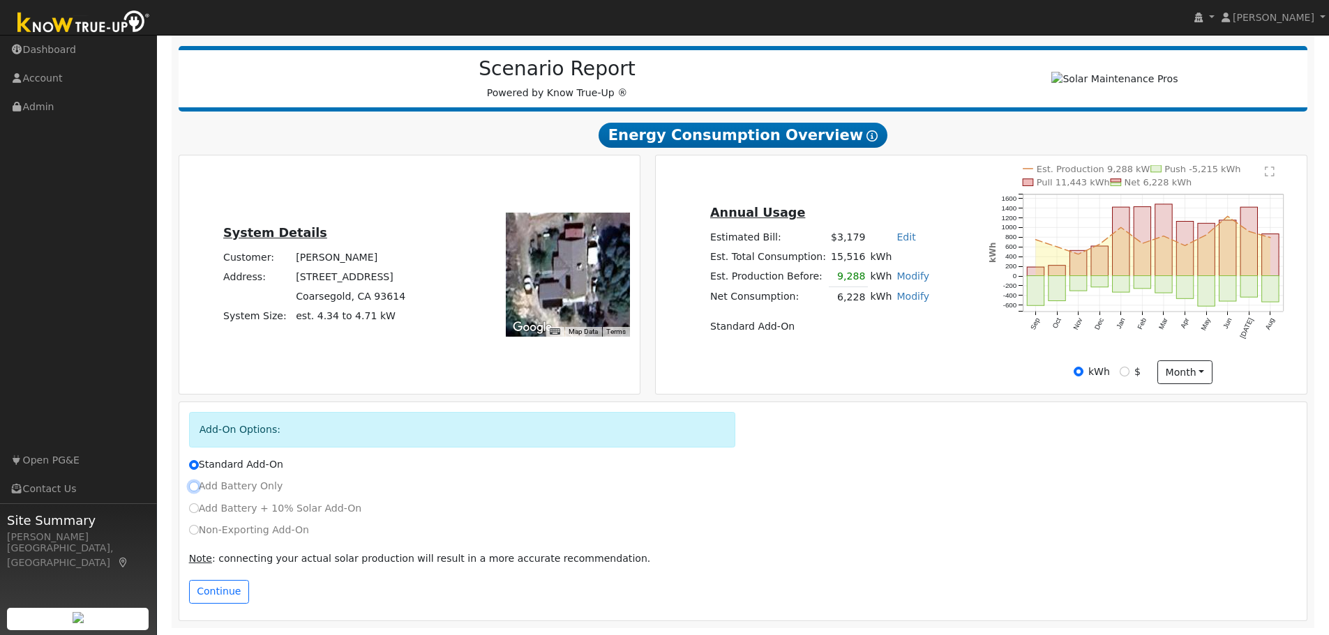
click at [192, 490] on input "Add Battery Only" at bounding box center [194, 487] width 10 height 10
radio input "true"
radio input "false"
click at [203, 601] on button "Continue" at bounding box center [219, 592] width 60 height 24
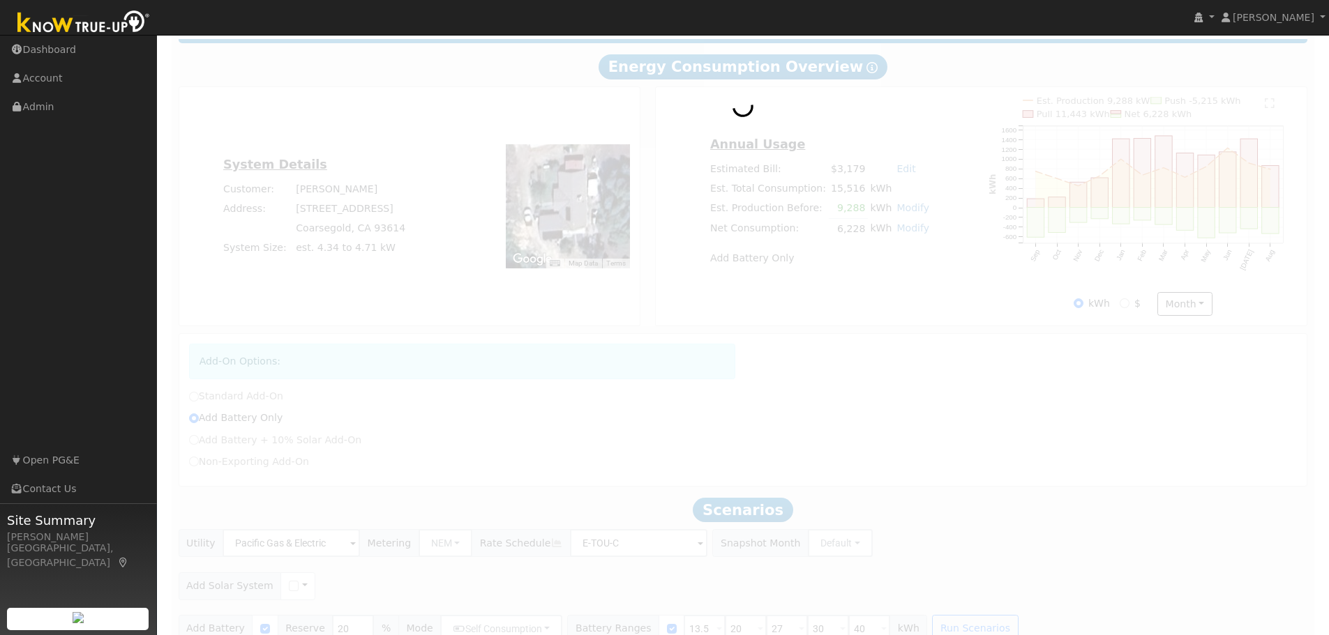
scroll to position [259, 0]
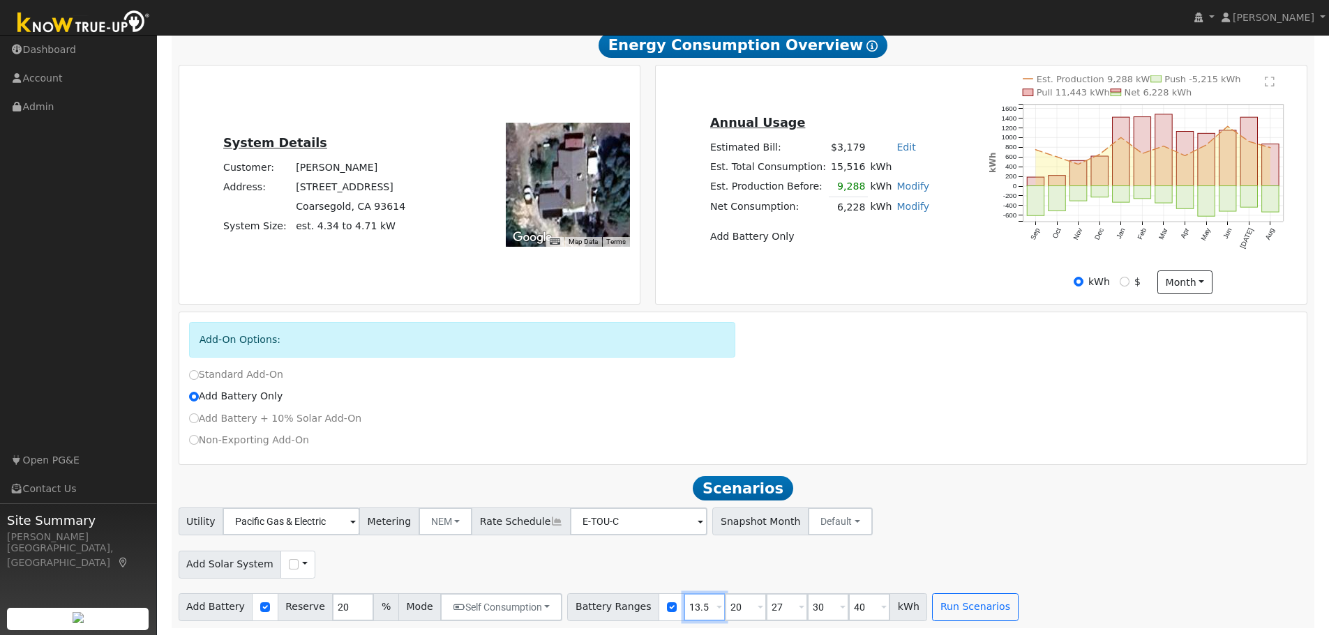
click at [684, 603] on input "13.5" at bounding box center [705, 608] width 42 height 28
type input "10"
click at [766, 603] on input "27" at bounding box center [787, 608] width 42 height 28
click at [766, 607] on input "27" at bounding box center [787, 608] width 42 height 28
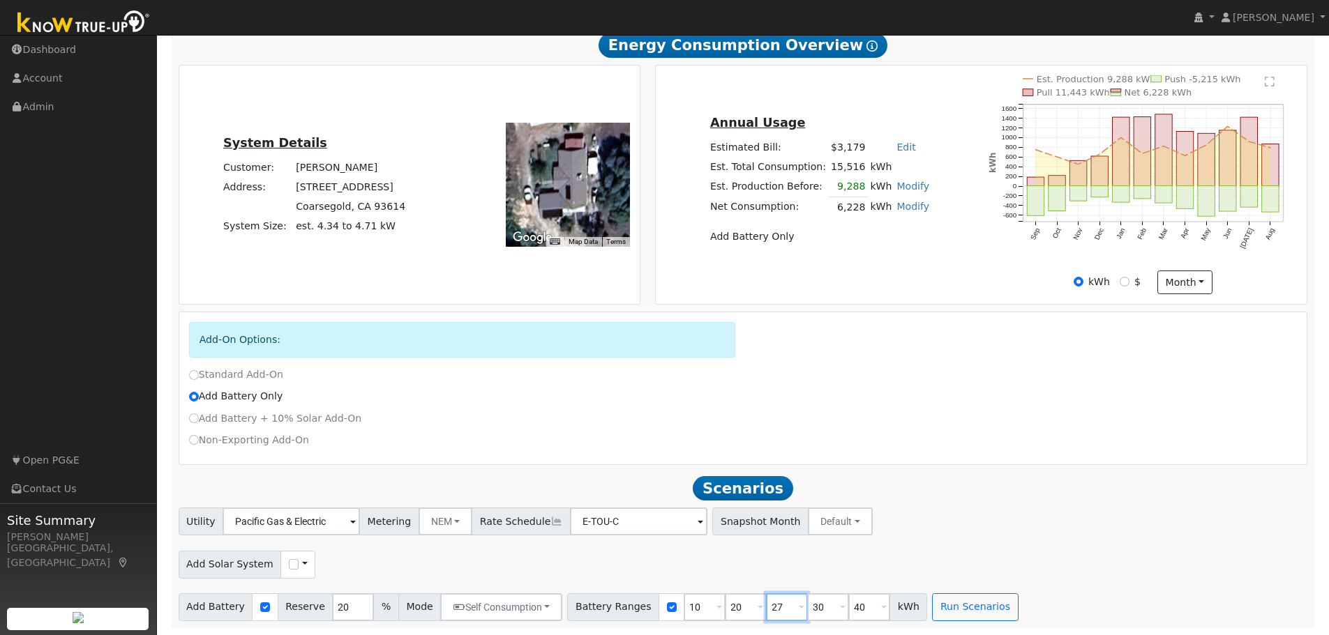
click at [766, 607] on input "27" at bounding box center [787, 608] width 42 height 28
type input "15"
type input "20"
click at [799, 584] on div "Utility Pacific Gas & Electric Metering NEM NEM NBT Rate Schedule E-TOU-C - Non…" at bounding box center [743, 564] width 1144 height 113
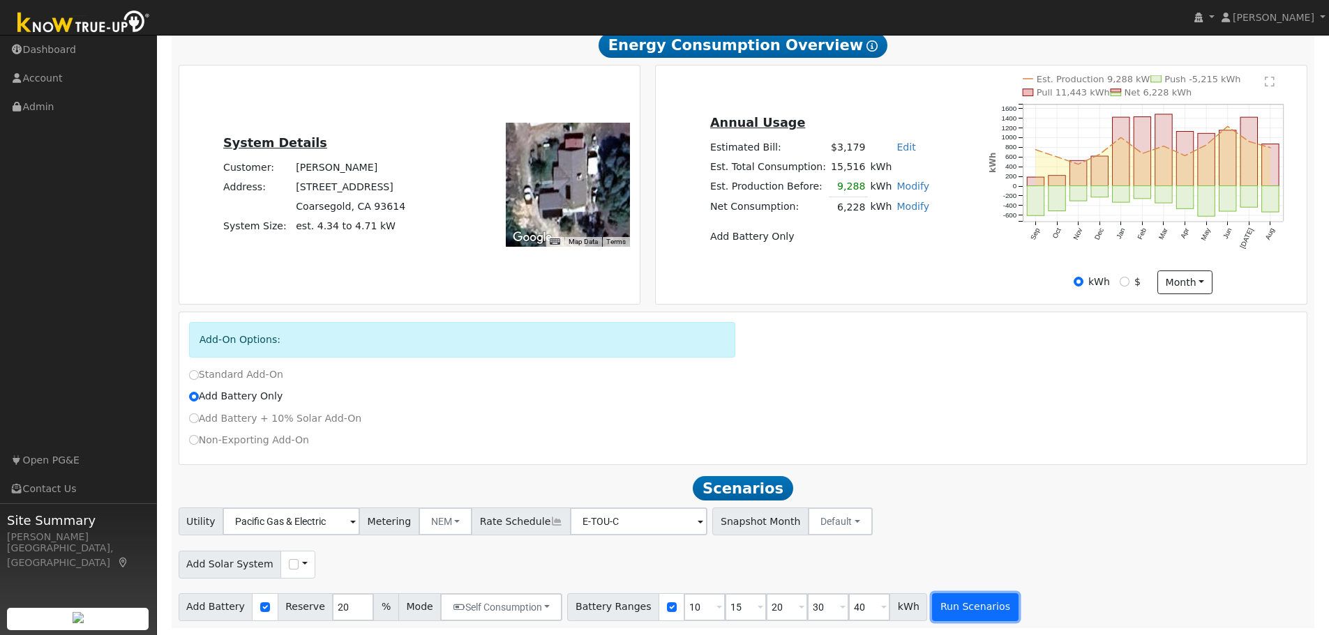
click at [949, 607] on button "Run Scenarios" at bounding box center [975, 608] width 86 height 28
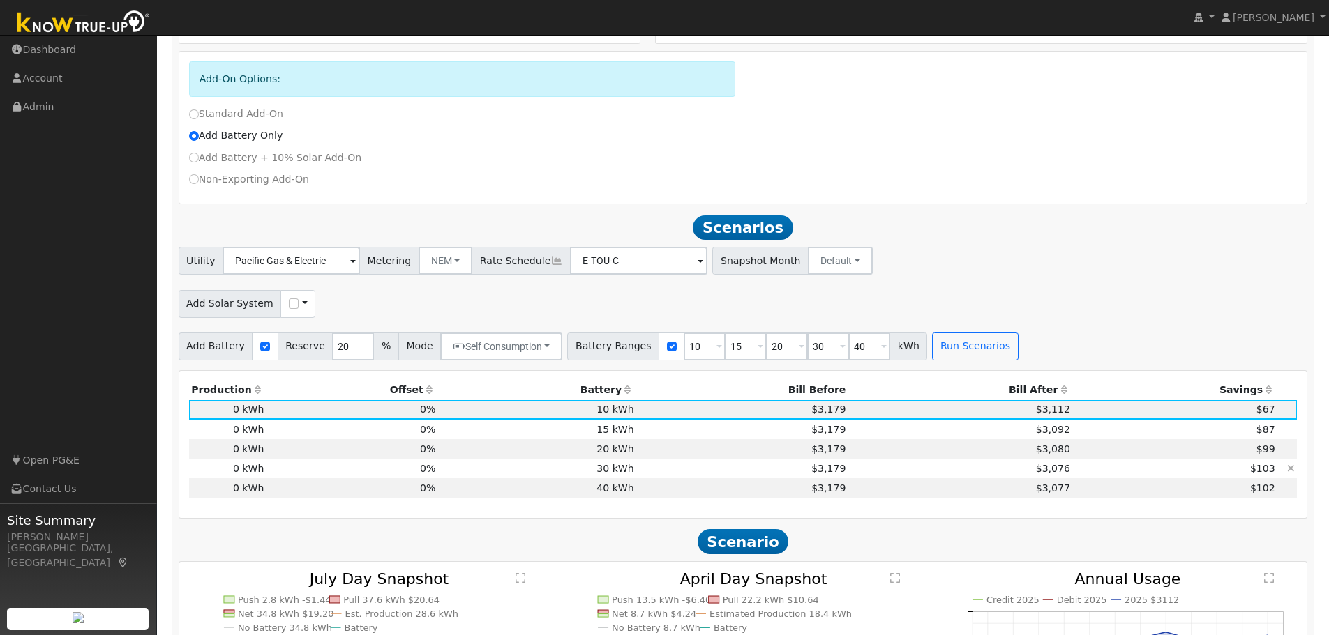
scroll to position [483, 0]
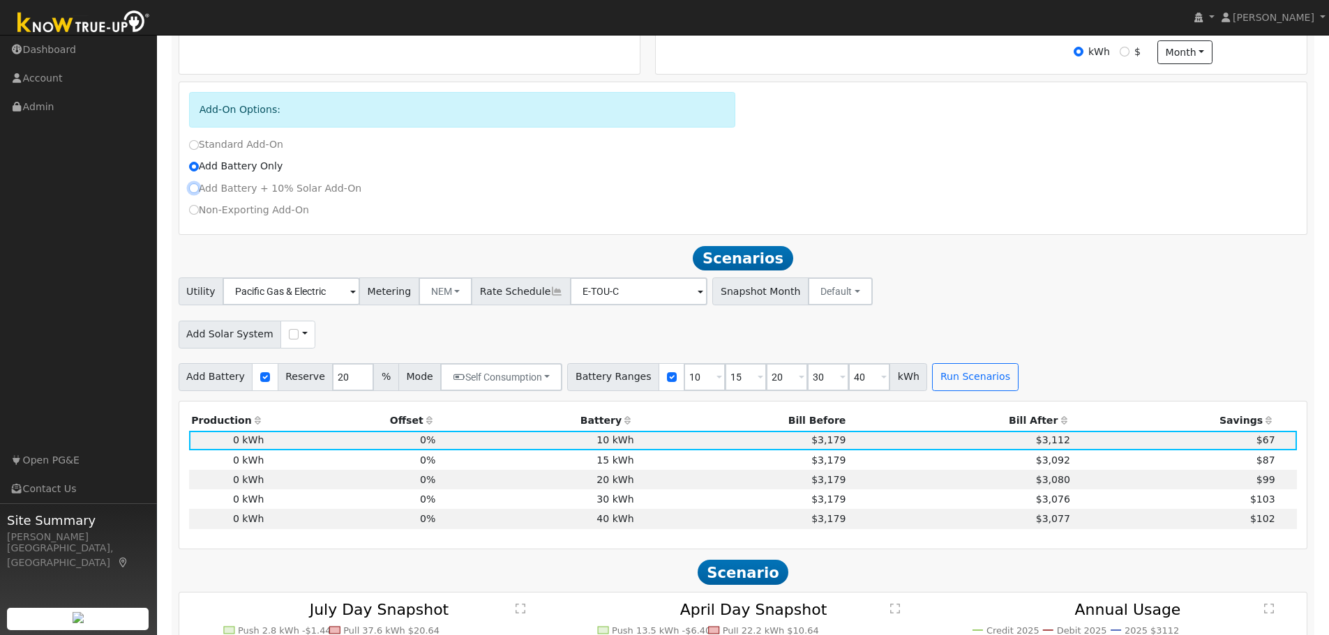
click at [194, 193] on input "Add Battery + 10% Solar Add-On" at bounding box center [194, 188] width 10 height 10
radio input "true"
radio input "false"
checkbox input "true"
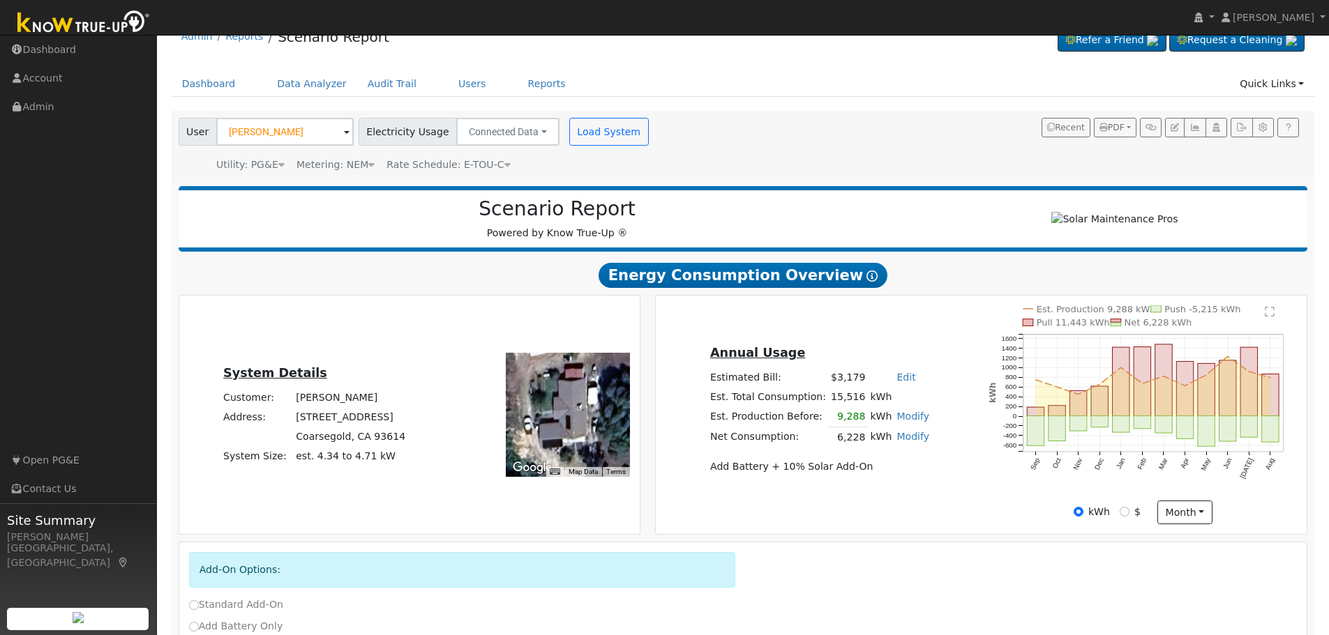
scroll to position [0, 0]
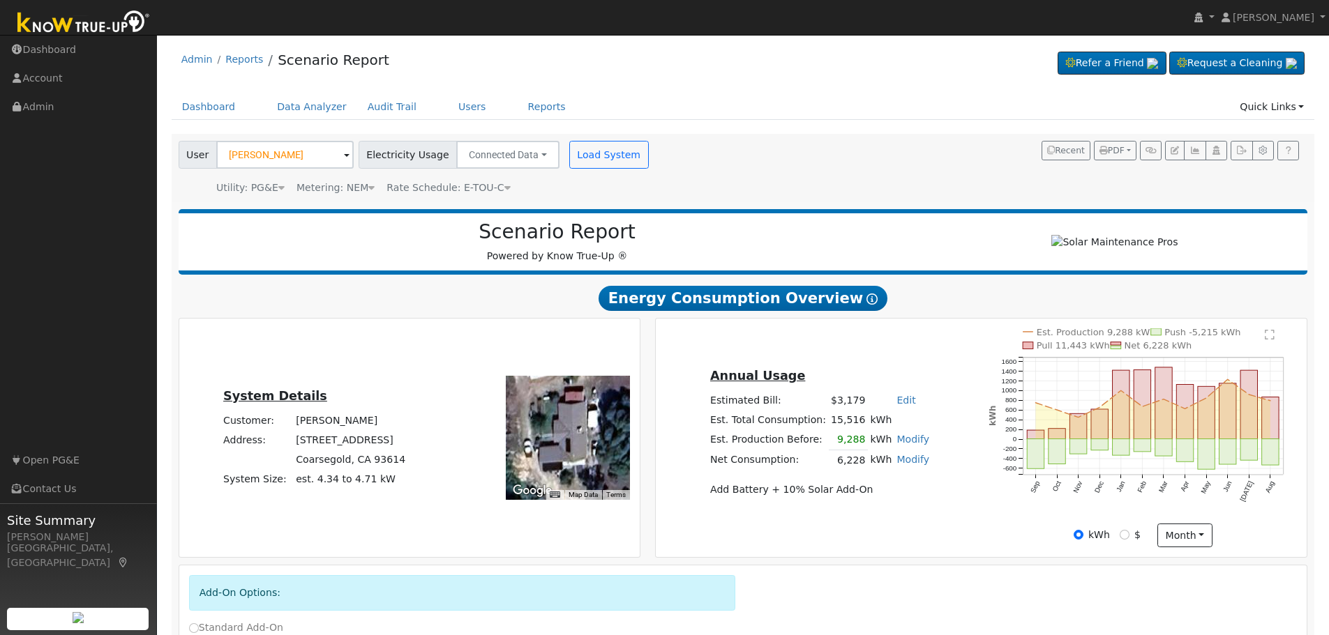
click at [368, 186] on icon at bounding box center [371, 188] width 6 height 10
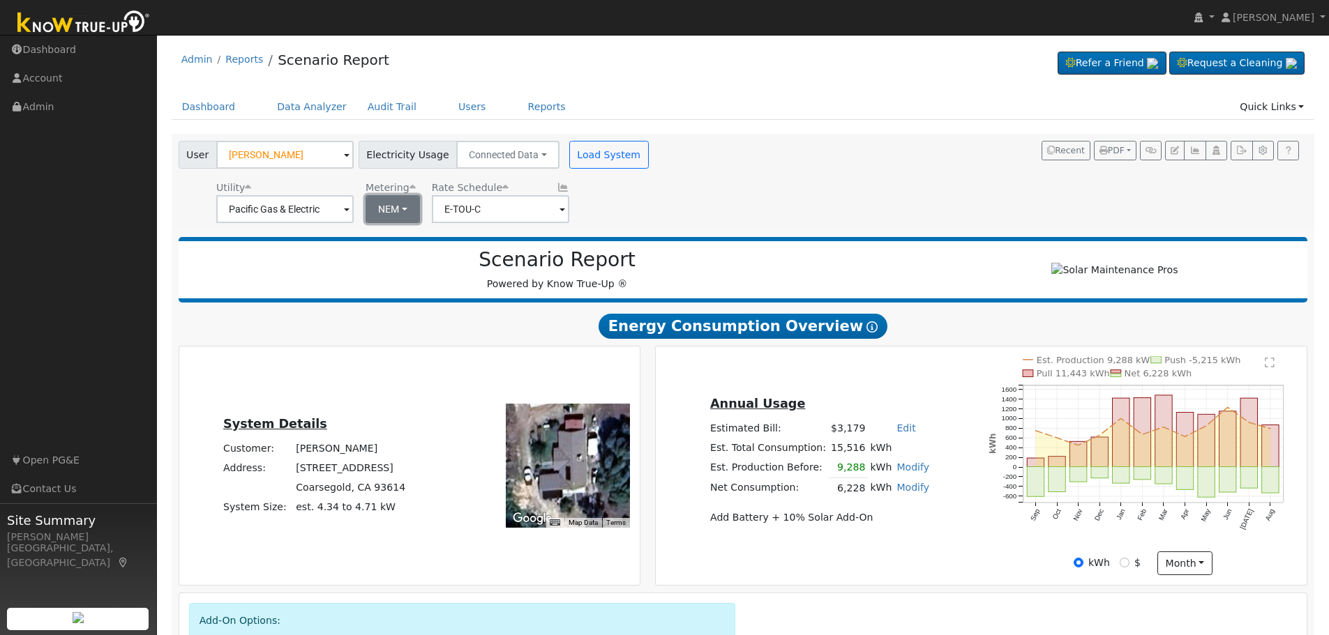
click at [405, 216] on button "NEM" at bounding box center [392, 209] width 54 height 28
click at [403, 264] on link "NBT" at bounding box center [409, 260] width 97 height 20
type input "E-ELEC"
click at [697, 215] on div "User [PERSON_NAME] Account Default Account Default Account [STREET_ADDRESS] Pri…" at bounding box center [740, 179] width 1129 height 87
click at [631, 216] on button "ACC Plus" at bounding box center [615, 209] width 73 height 28
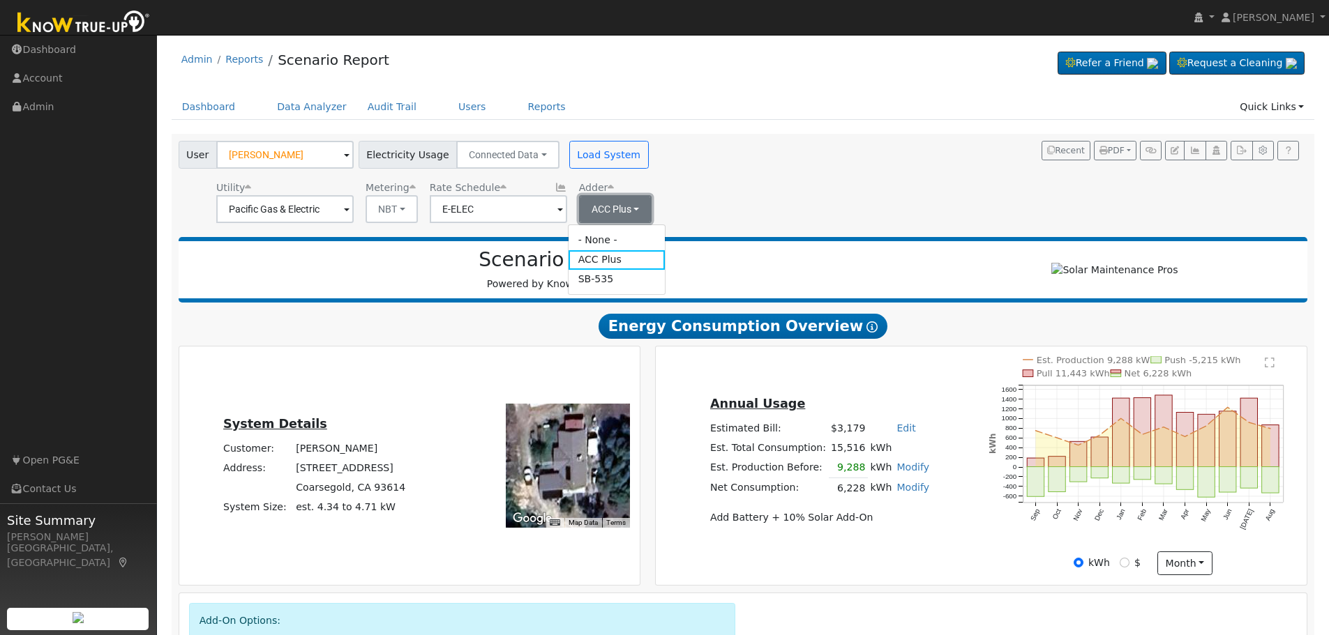
click at [631, 216] on button "ACC Plus" at bounding box center [615, 209] width 73 height 28
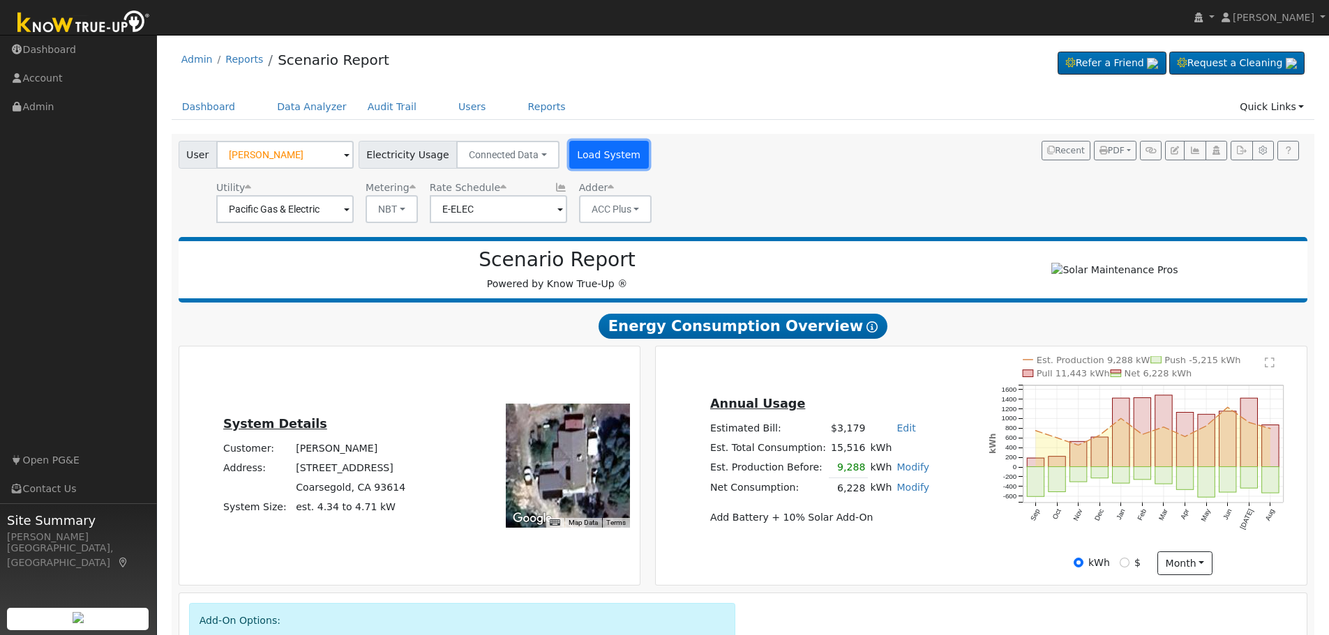
click at [592, 151] on button "Load System" at bounding box center [609, 155] width 80 height 28
radio input "false"
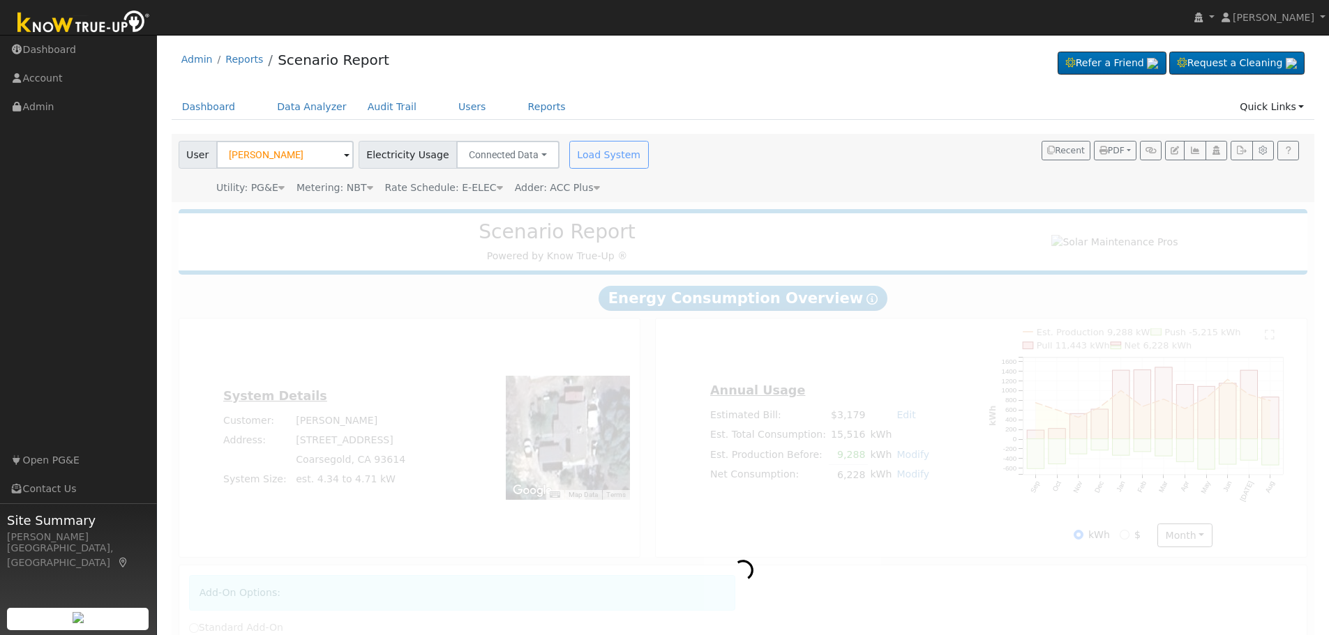
radio input "true"
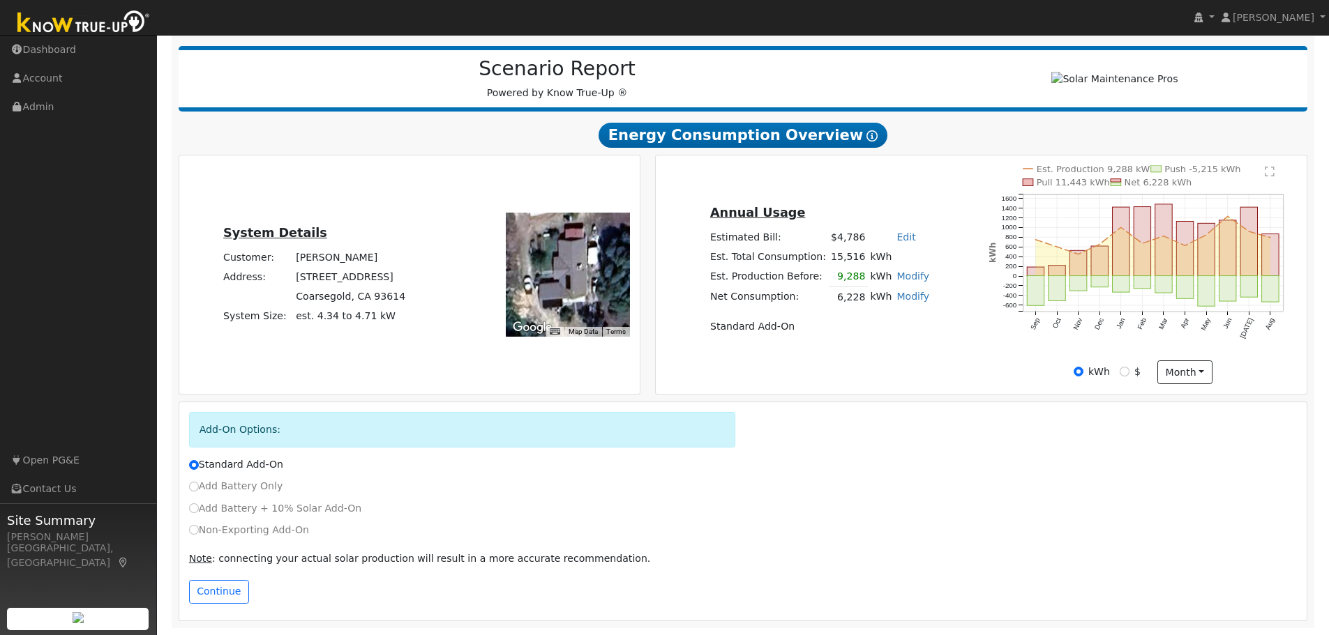
scroll to position [169, 0]
click at [194, 506] on input "Add Battery + 10% Solar Add-On" at bounding box center [194, 509] width 10 height 10
radio input "true"
radio input "false"
click at [226, 597] on button "Continue" at bounding box center [219, 592] width 60 height 24
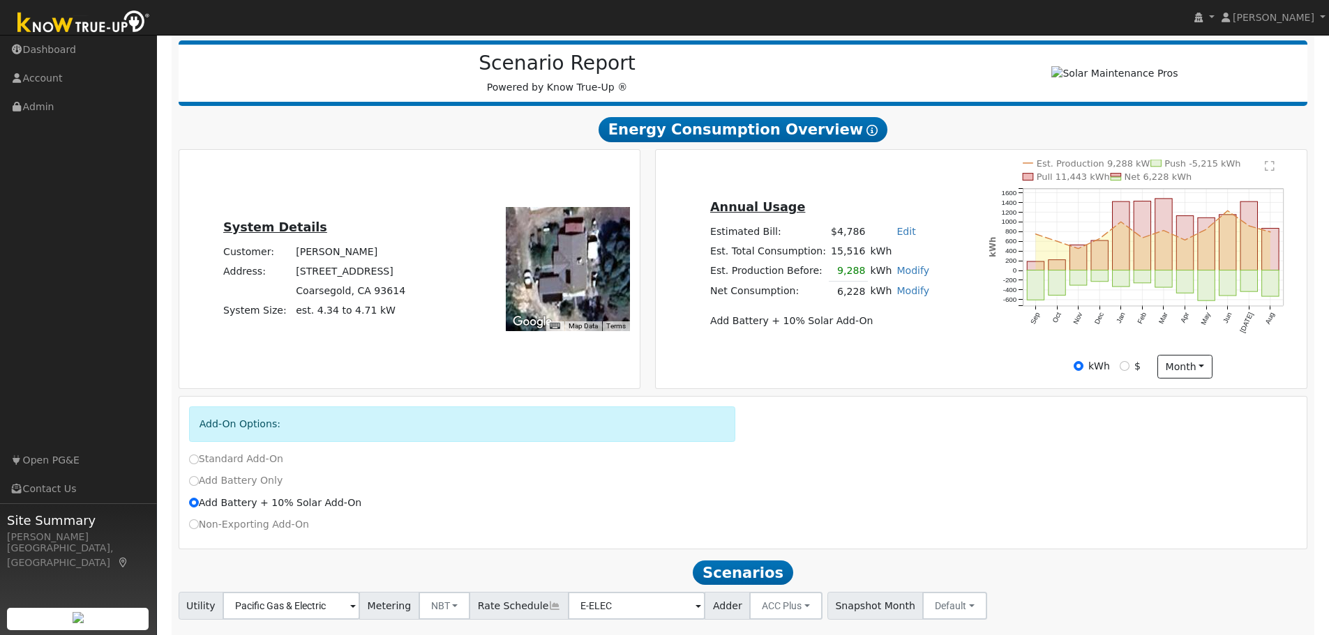
scroll to position [259, 0]
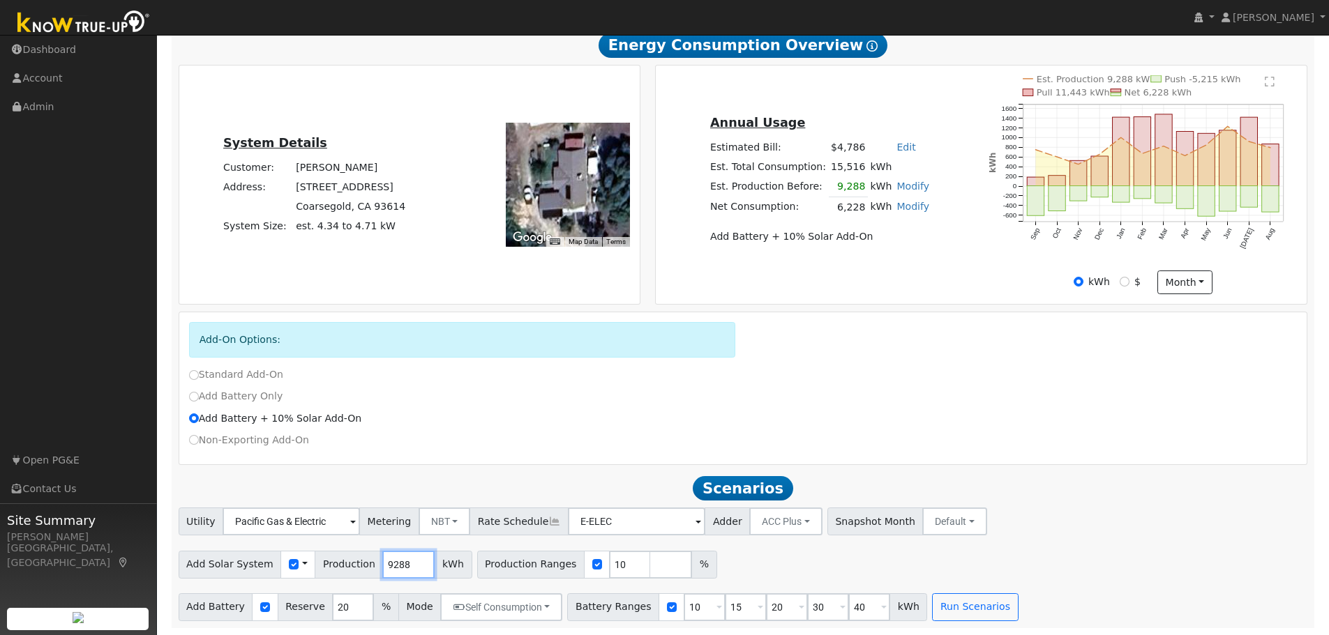
click at [384, 561] on input "9288" at bounding box center [408, 565] width 52 height 28
type input "7500"
click at [592, 567] on input "checkbox" at bounding box center [597, 564] width 10 height 10
checkbox input "false"
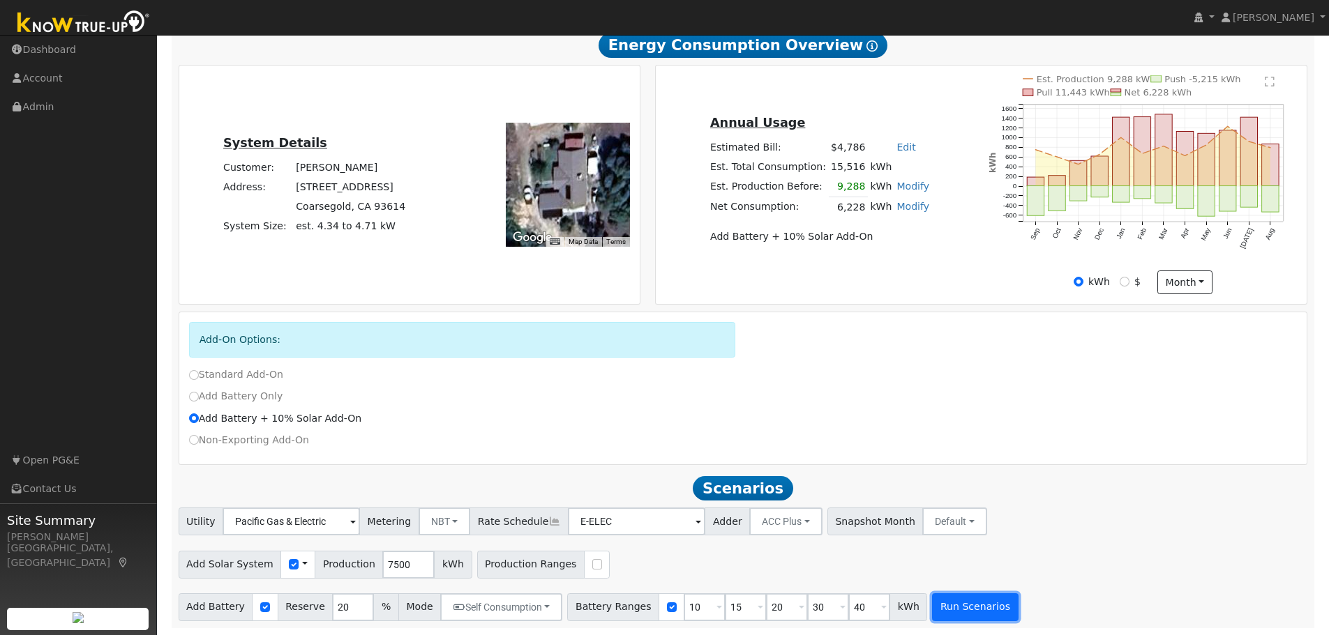
click at [942, 603] on button "Run Scenarios" at bounding box center [975, 608] width 86 height 28
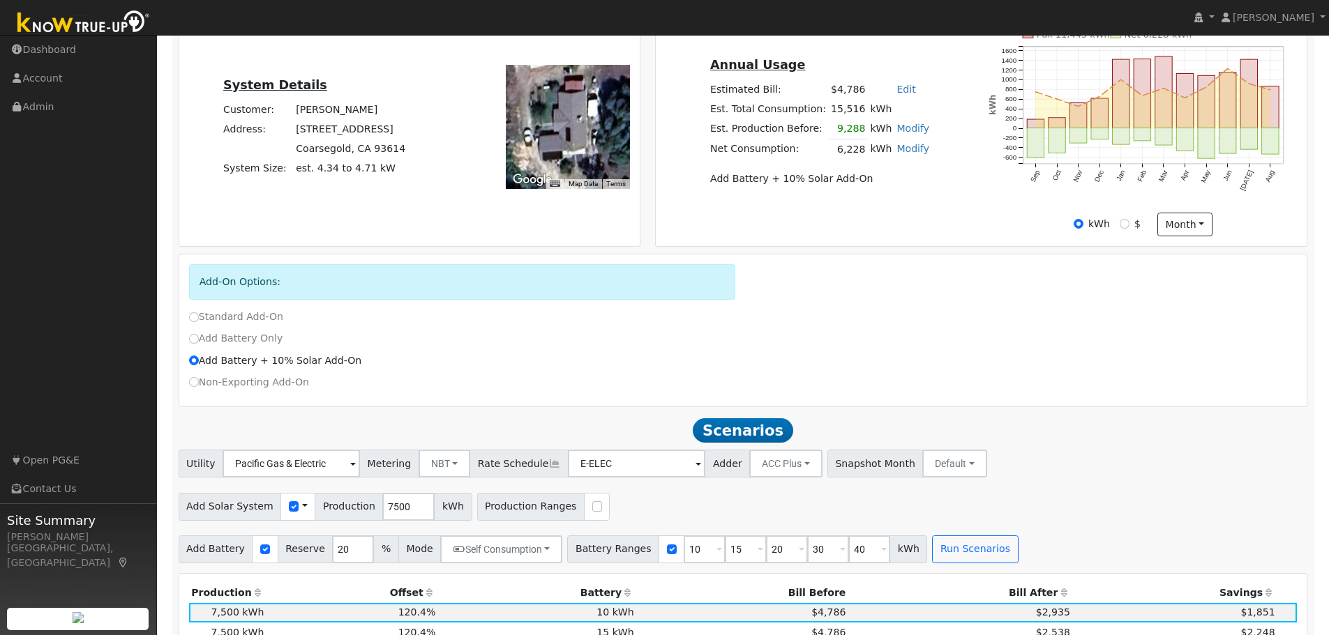
scroll to position [274, 0]
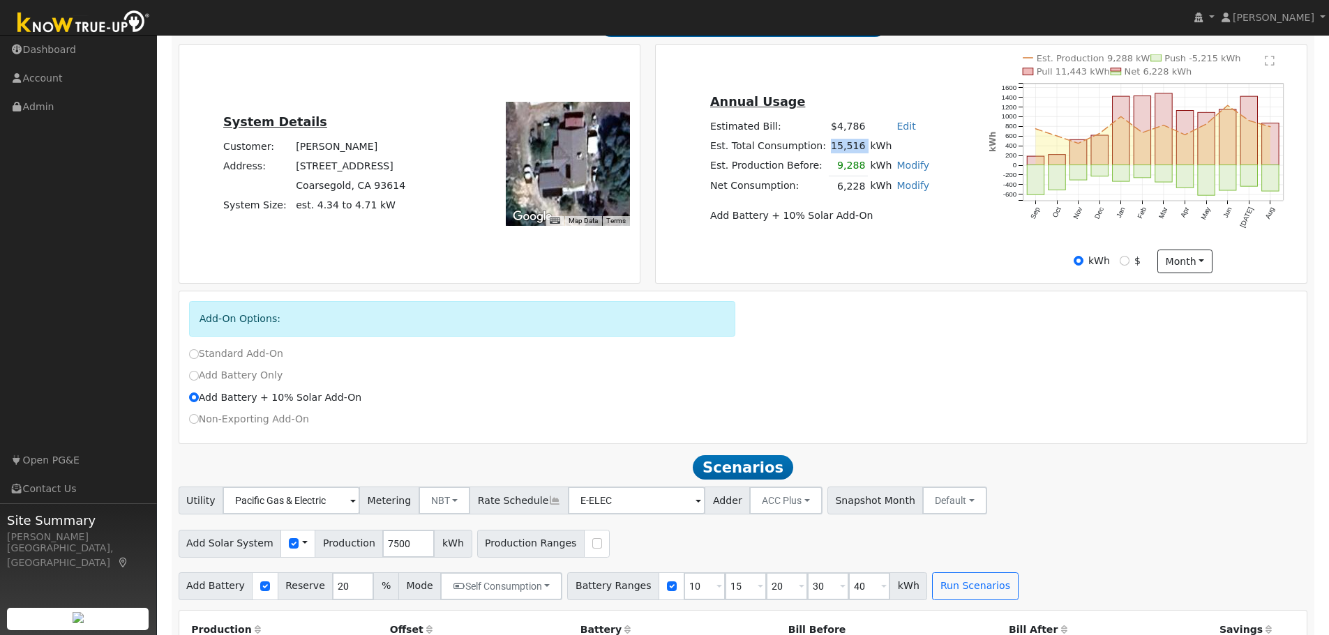
drag, startPoint x: 830, startPoint y: 152, endPoint x: 861, endPoint y: 151, distance: 30.7
click at [861, 151] on tr "Est. Total Consumption: 15,516 kWh" at bounding box center [819, 147] width 224 height 20
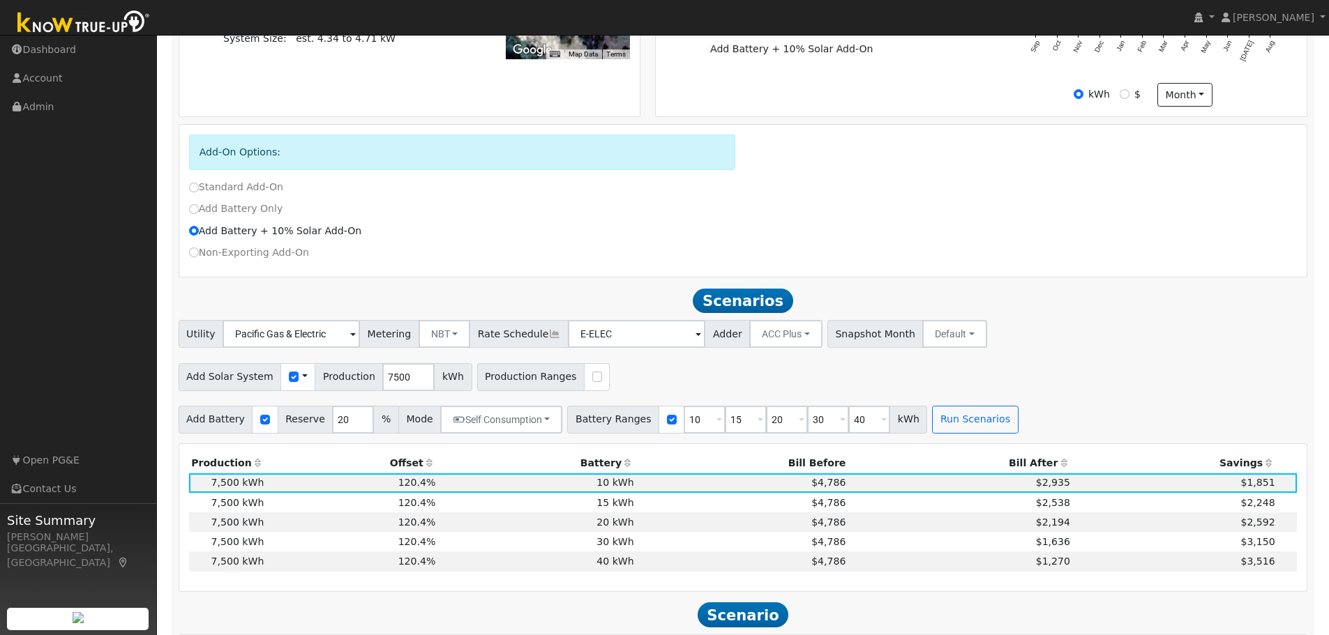
scroll to position [553, 0]
